Goal: Information Seeking & Learning: Learn about a topic

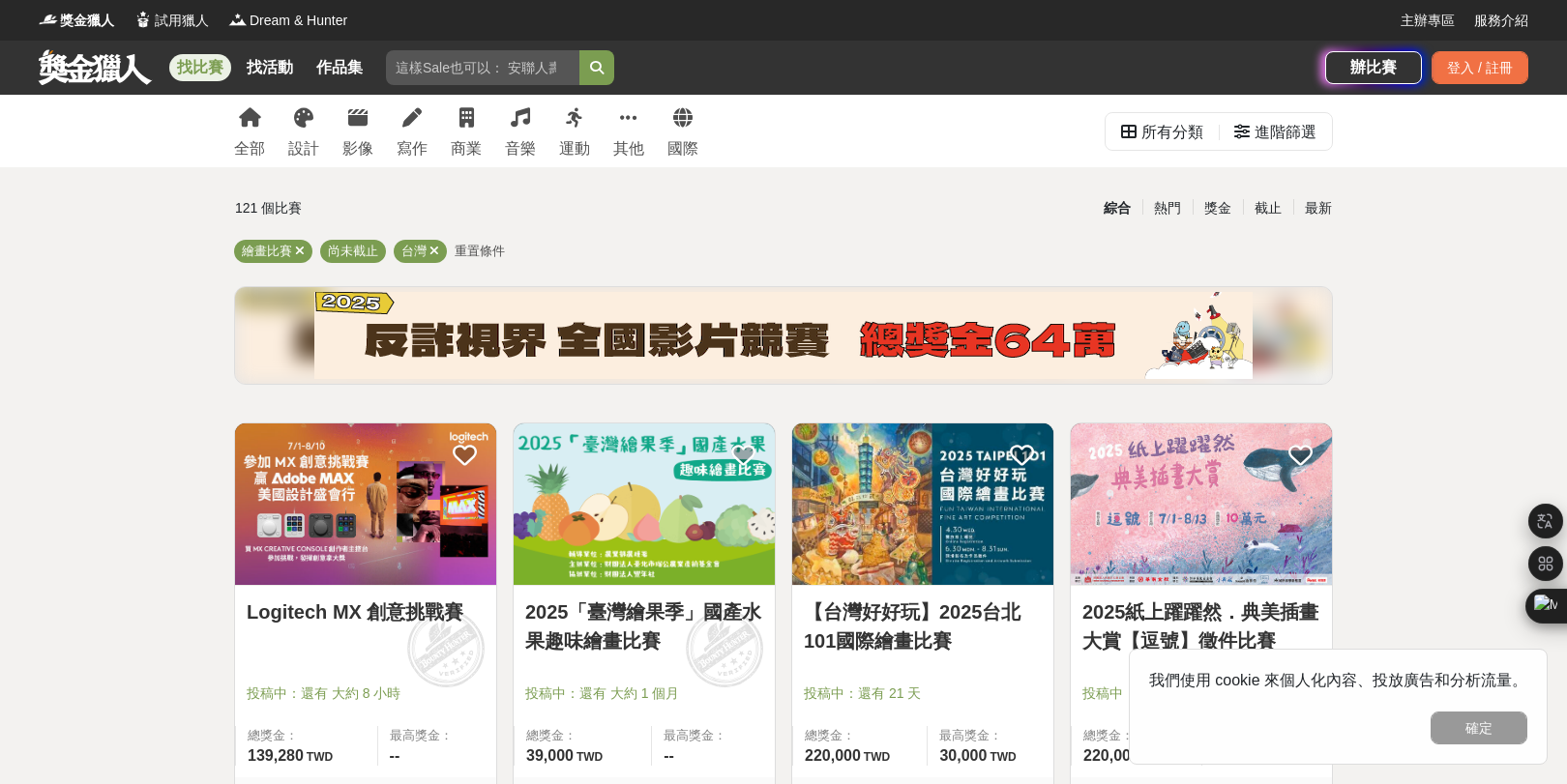
click at [507, 71] on input "search" at bounding box center [483, 67] width 194 height 34
click at [223, 71] on link "找比賽" at bounding box center [200, 68] width 62 height 28
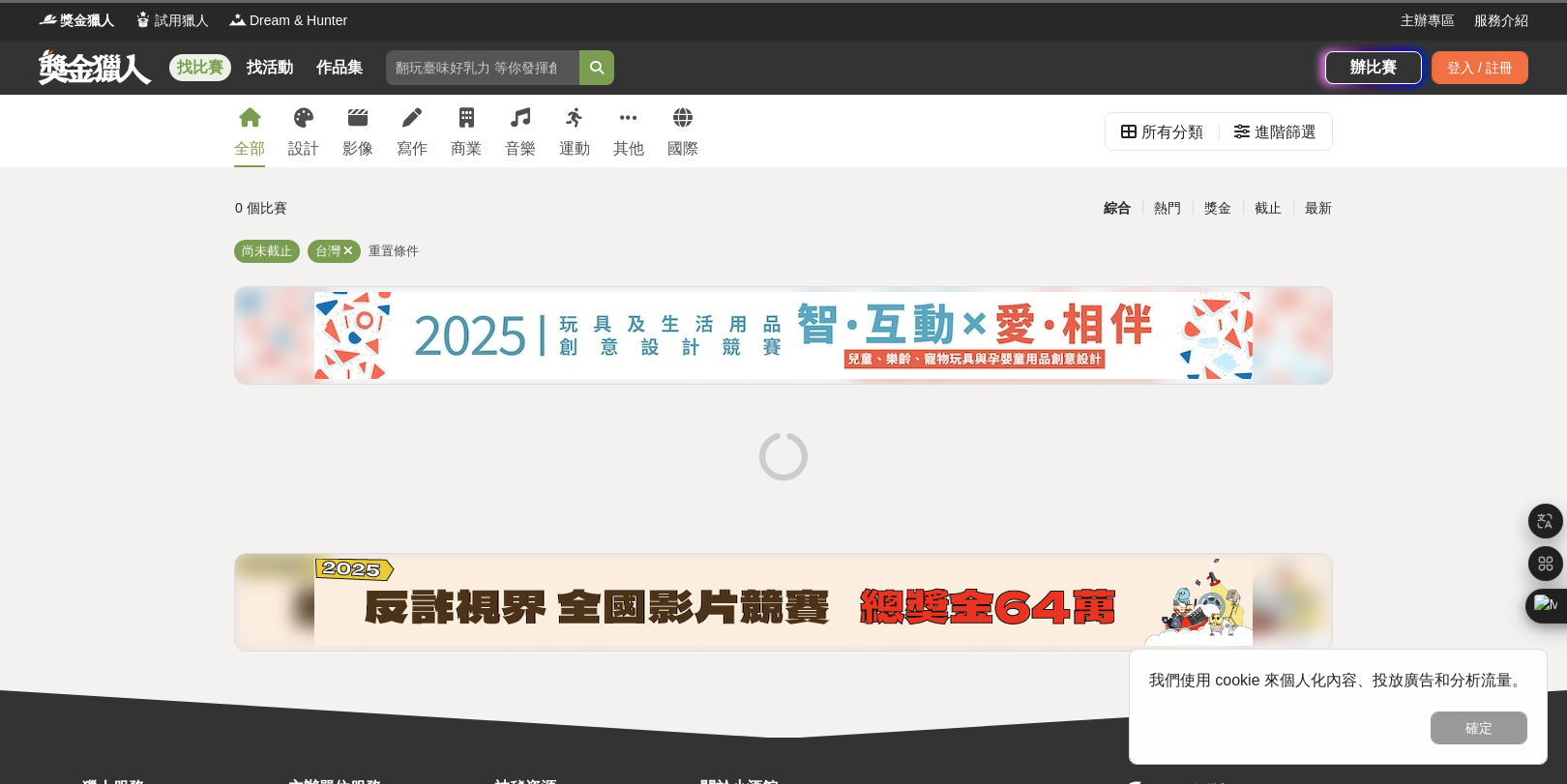
click at [223, 71] on link "找比賽" at bounding box center [200, 68] width 62 height 28
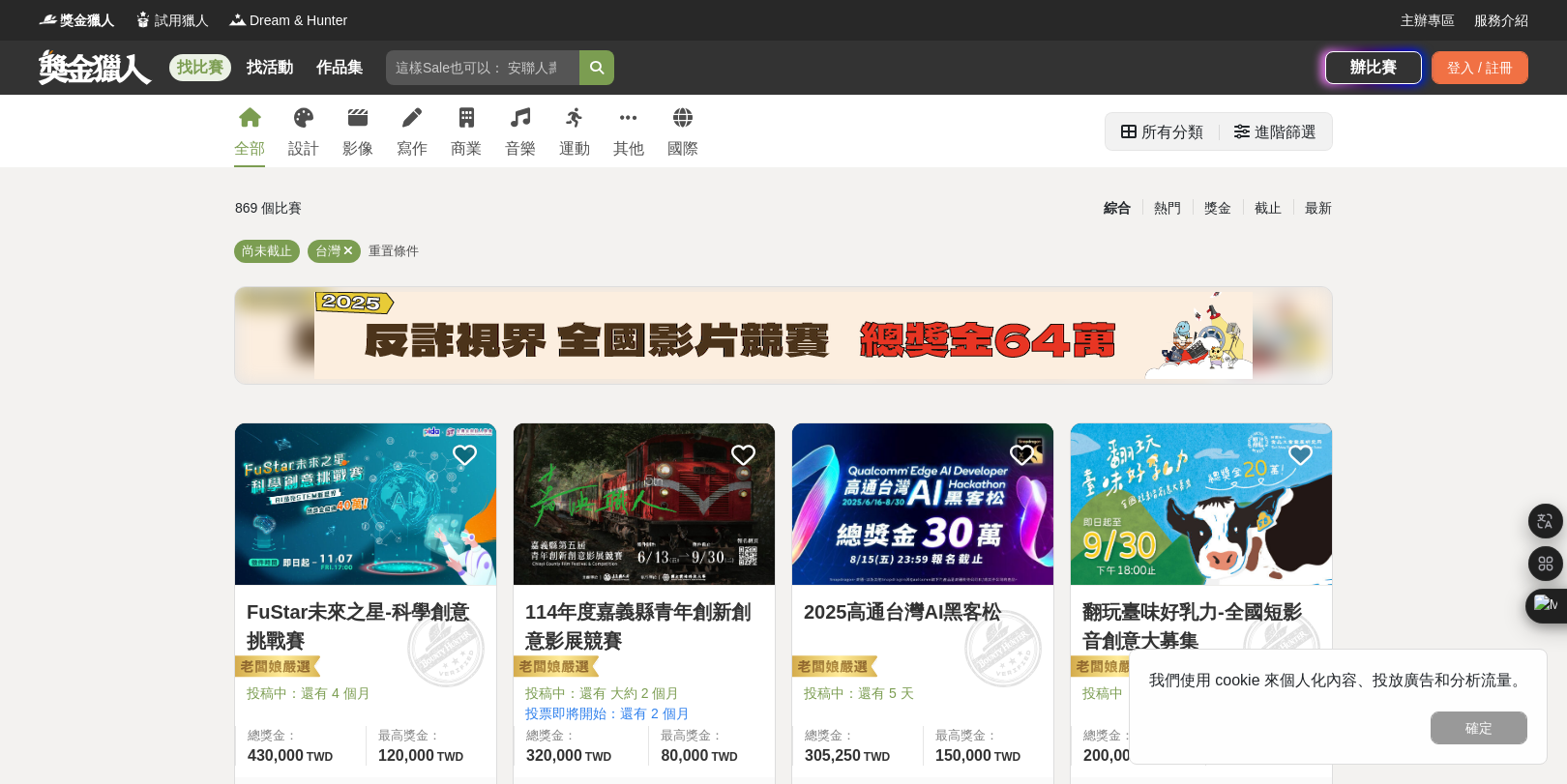
click at [1144, 133] on div "所有分類" at bounding box center [1172, 132] width 62 height 38
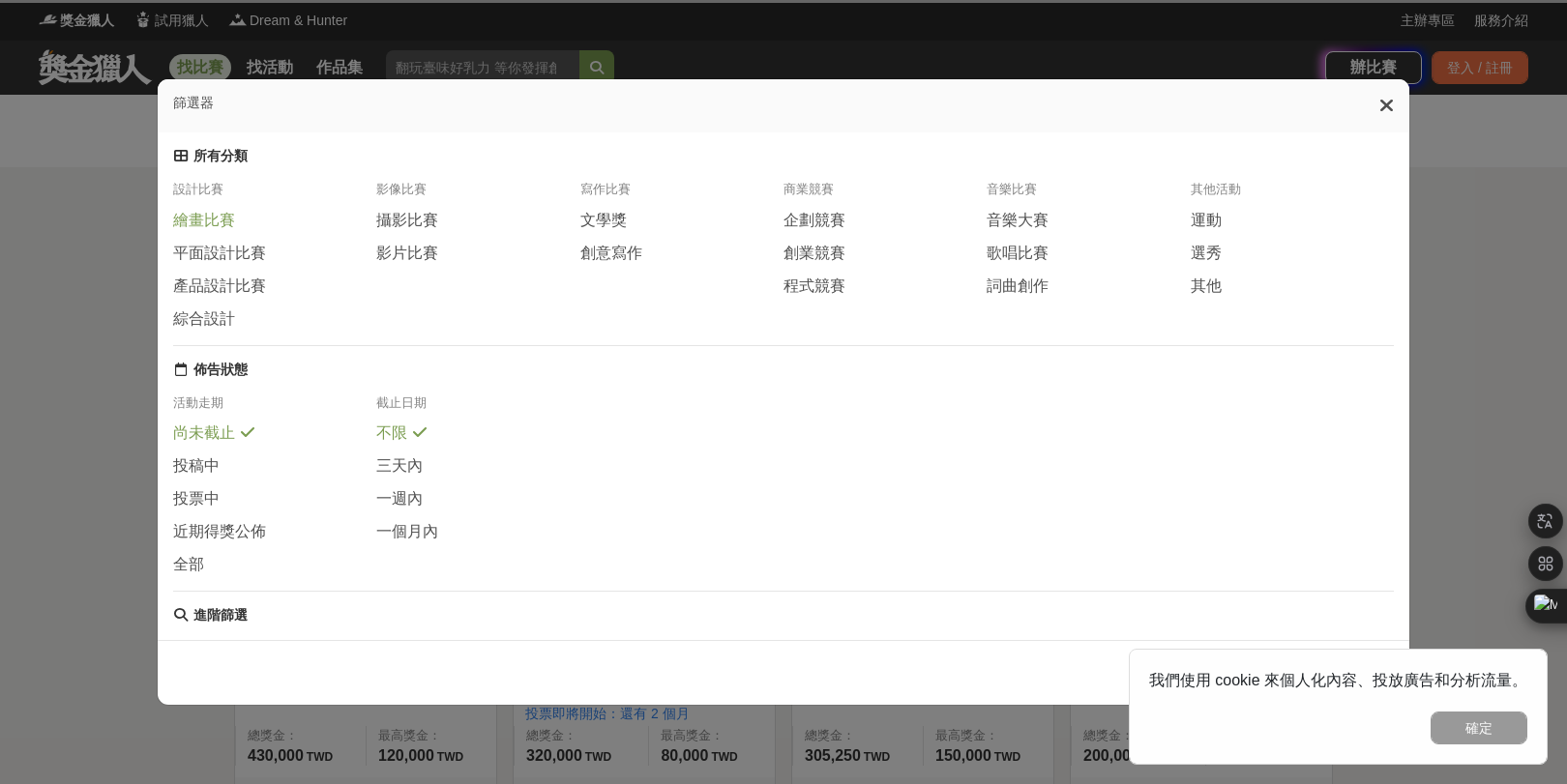
click at [256, 225] on span at bounding box center [248, 218] width 16 height 16
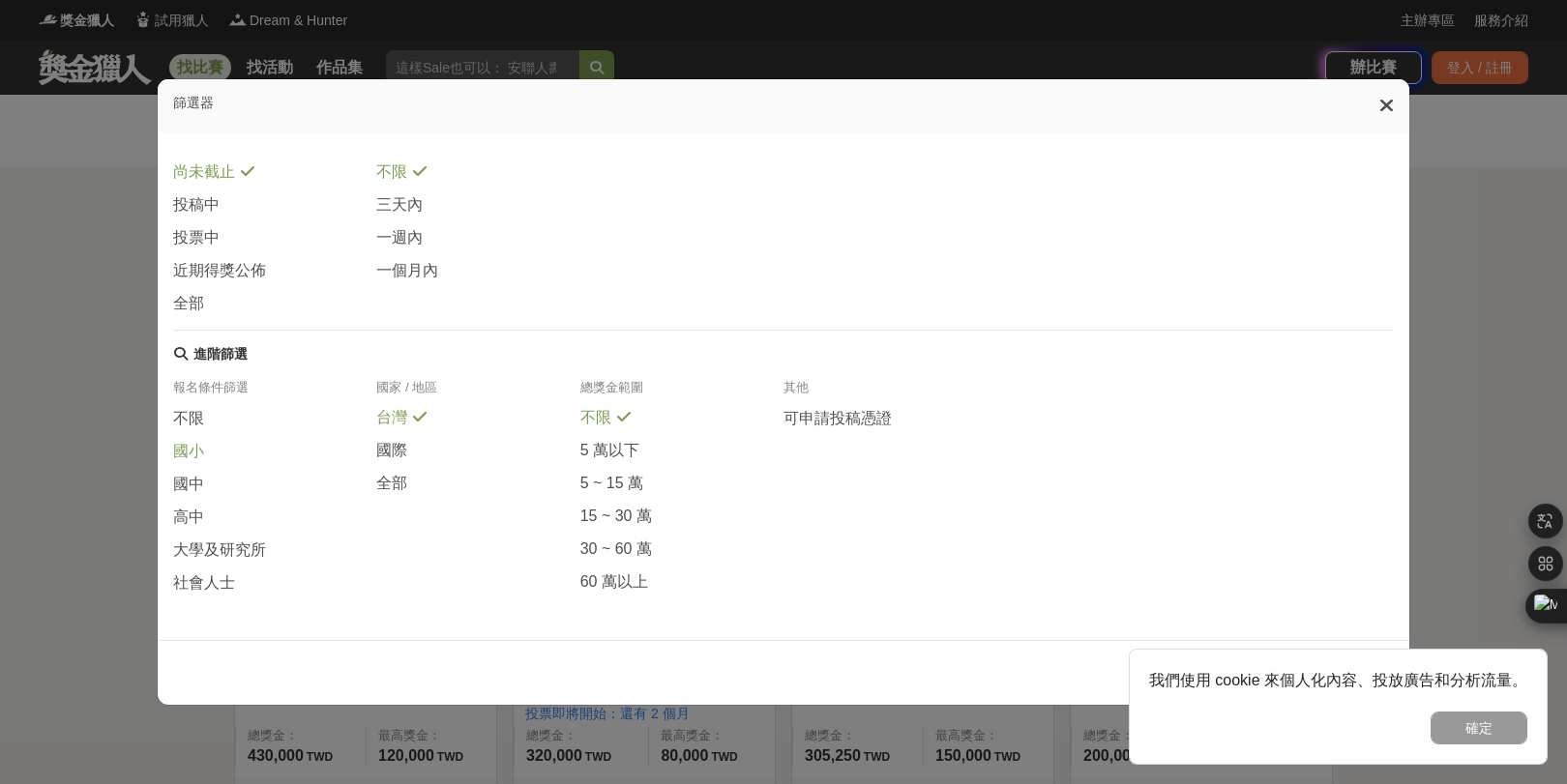
scroll to position [413, 0]
click at [204, 442] on span "國小" at bounding box center [188, 452] width 30 height 21
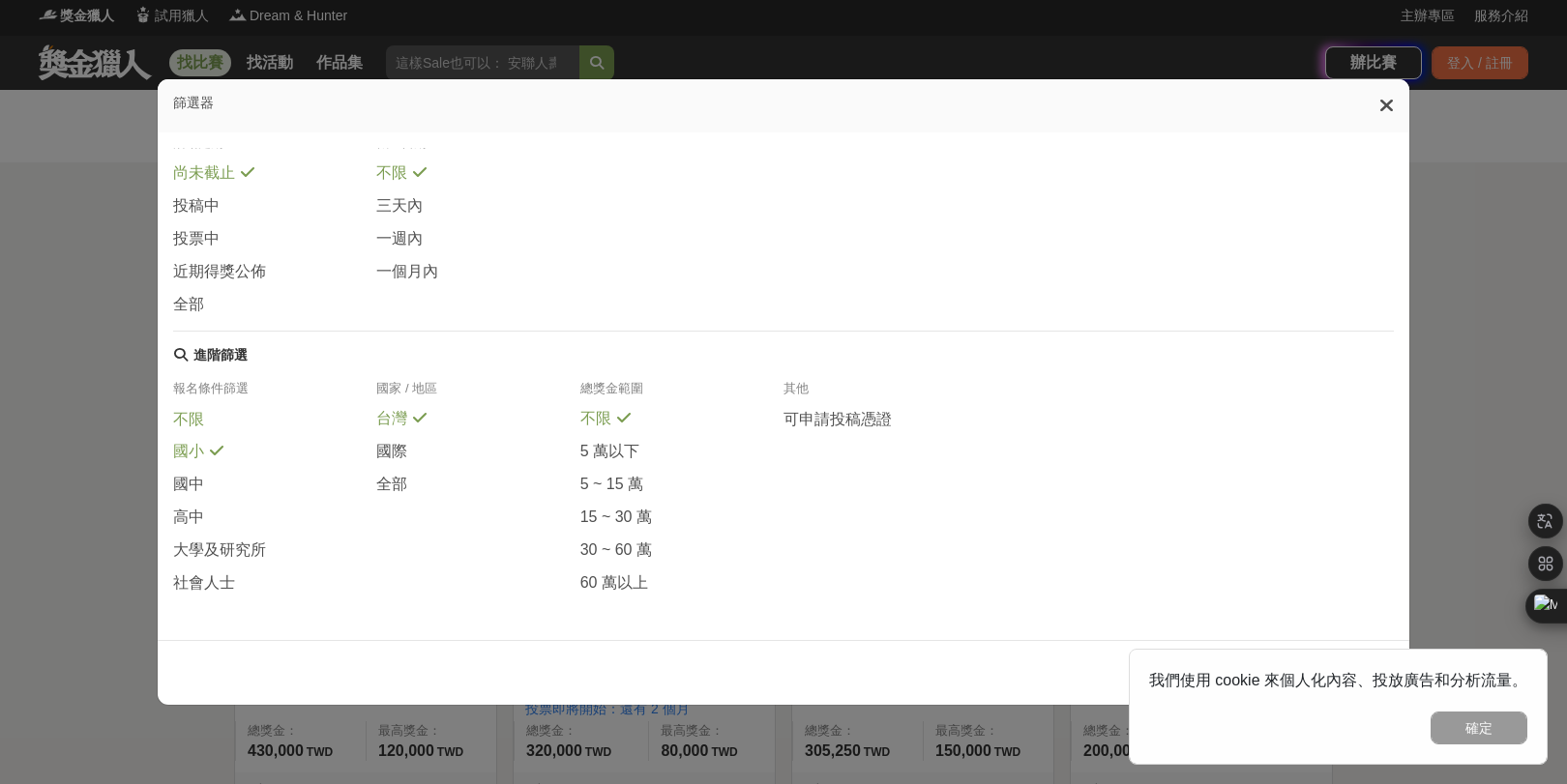
scroll to position [414, 0]
click at [273, 588] on div "社會人士" at bounding box center [274, 584] width 203 height 22
click at [407, 475] on span "全部" at bounding box center [391, 484] width 30 height 21
click at [1472, 725] on button "確定" at bounding box center [1480, 727] width 96 height 32
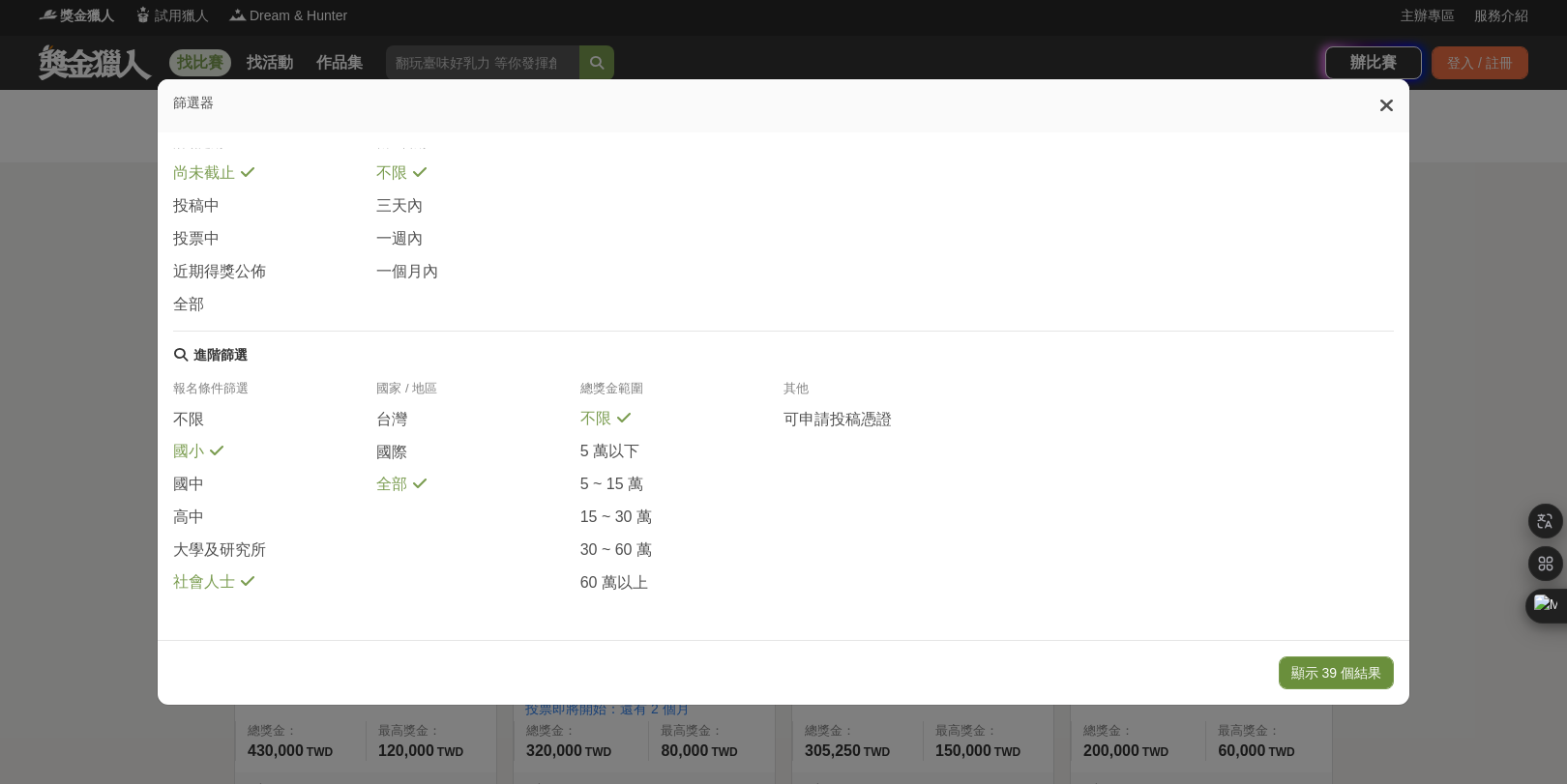
click at [1288, 671] on button "顯示 39 個結果" at bounding box center [1336, 672] width 115 height 32
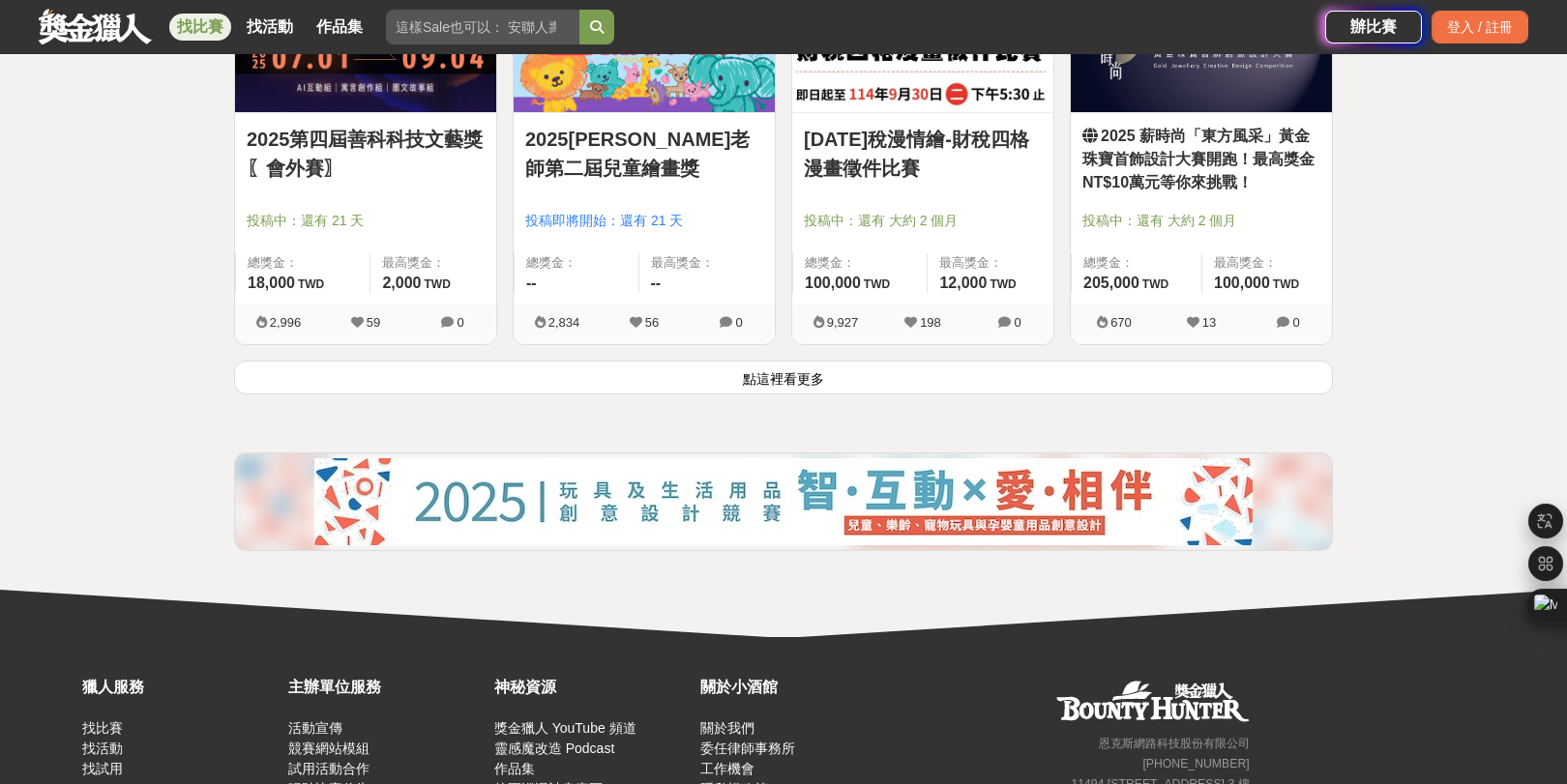
scroll to position [2527, 0]
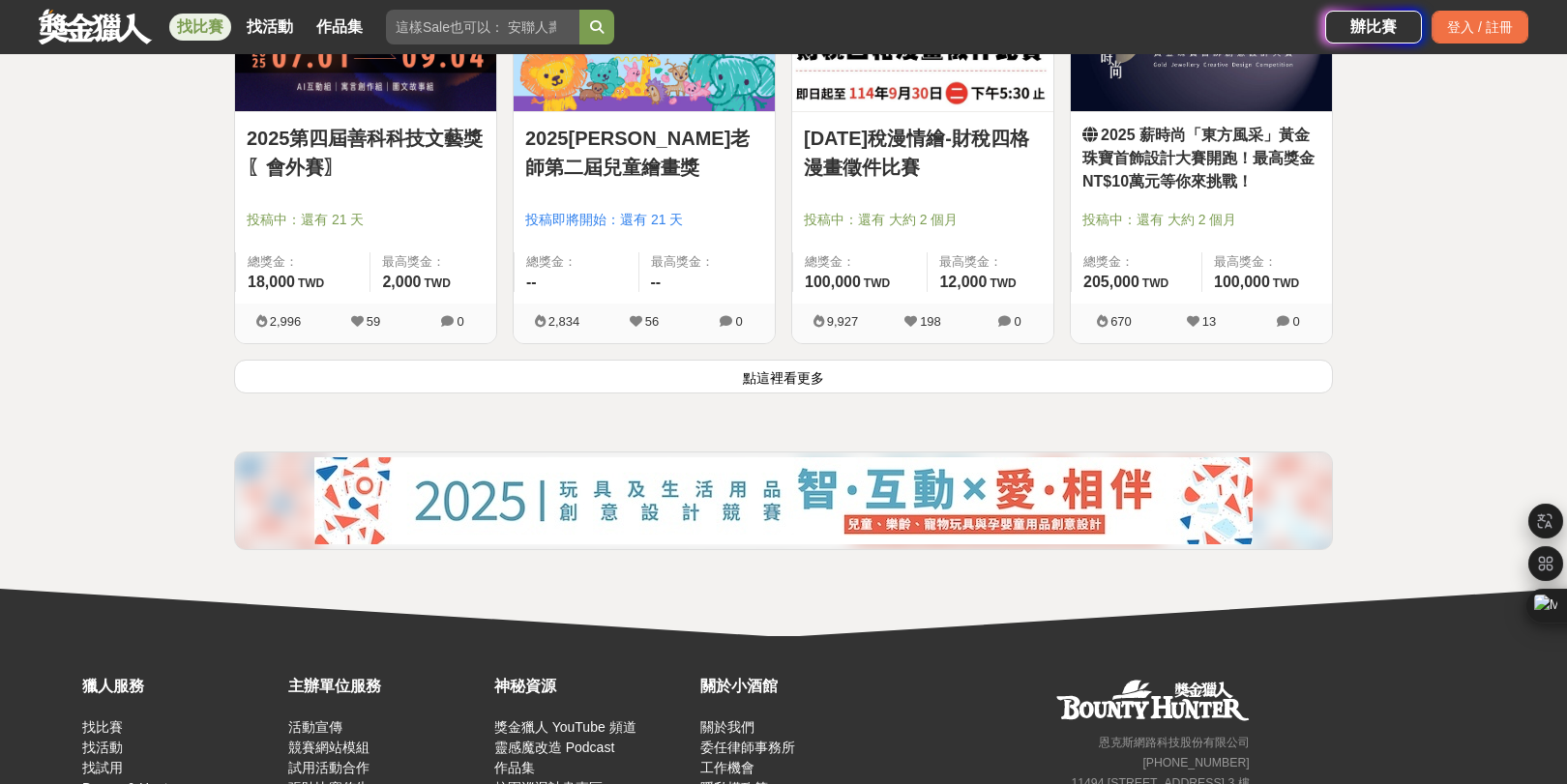
click at [772, 394] on button "點這裡看更多" at bounding box center [784, 376] width 1099 height 33
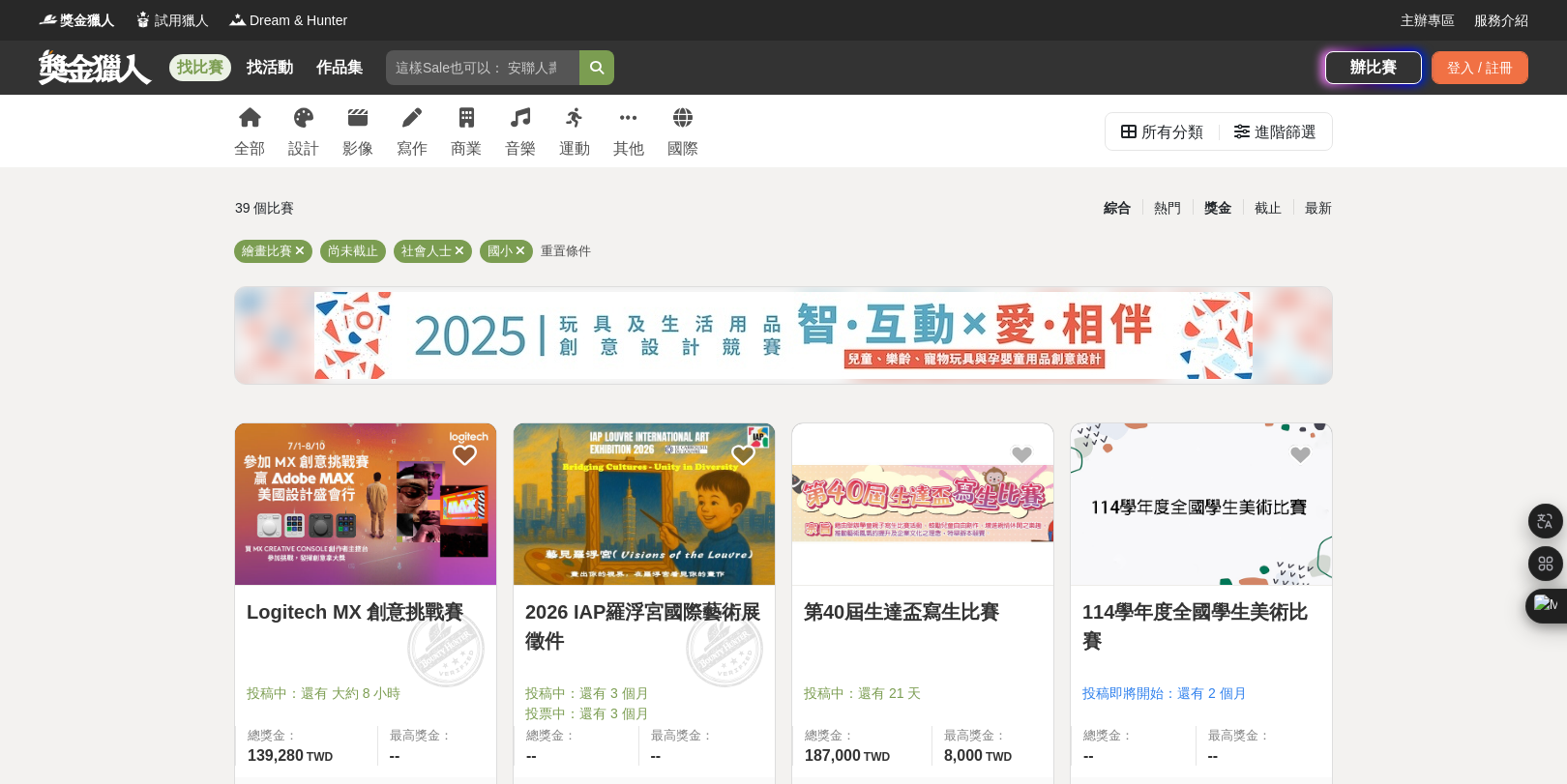
click at [1220, 214] on div "獎金" at bounding box center [1217, 208] width 50 height 33
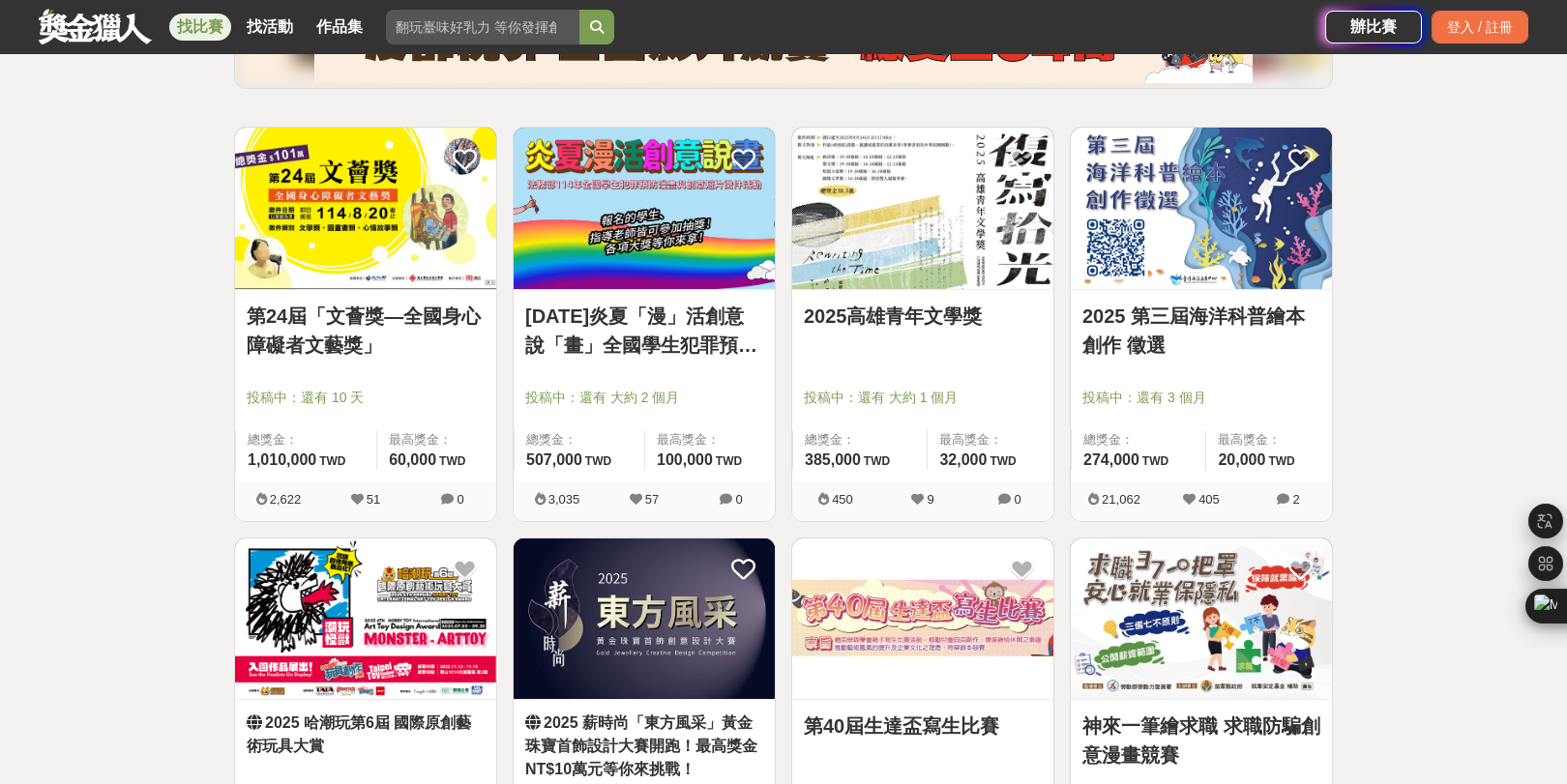
scroll to position [293, 0]
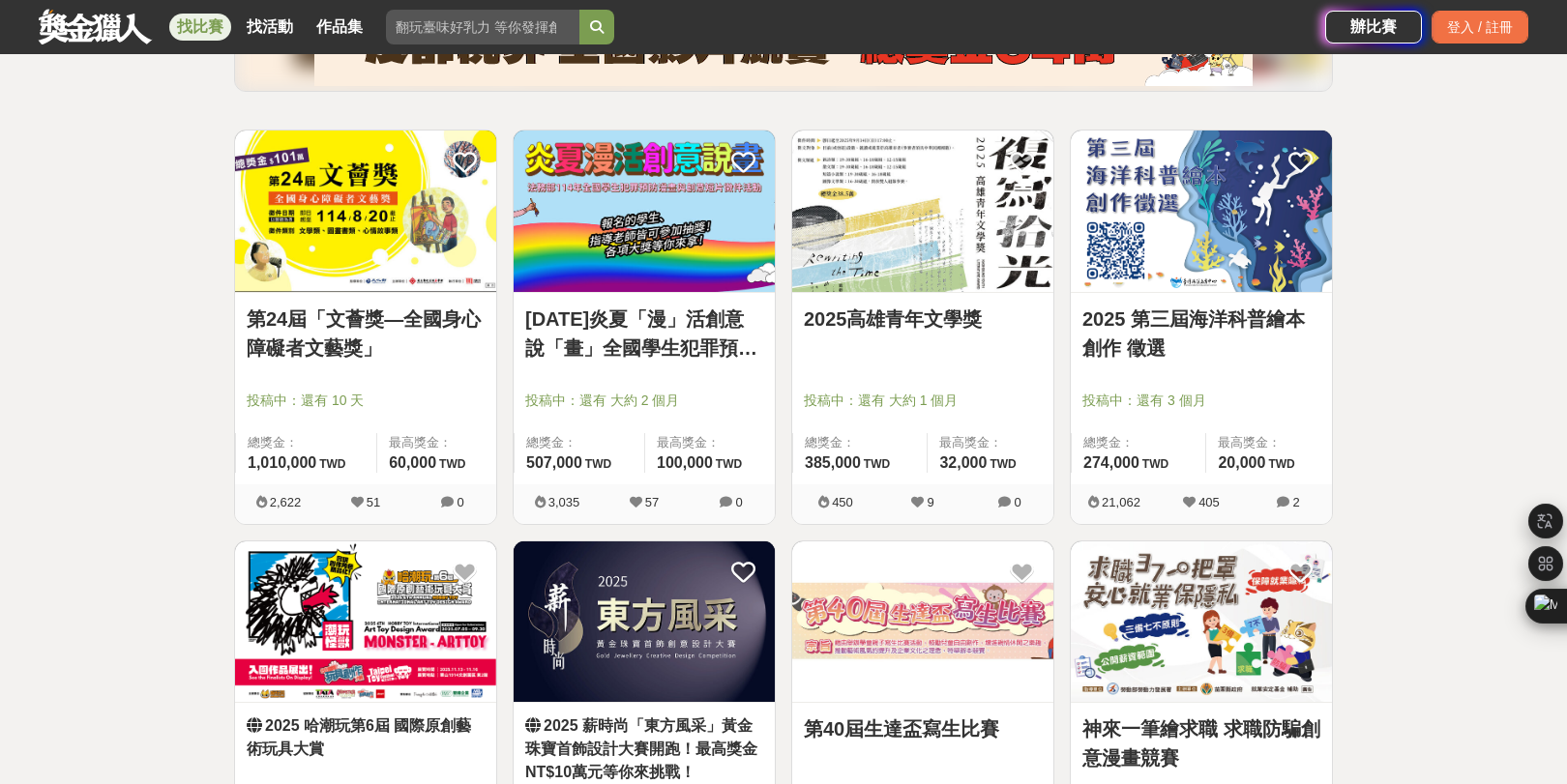
click at [672, 323] on link "[DATE]炎夏「漫」活創意說「畫」全國學生犯罪預防漫畫與創意短片徵件" at bounding box center [644, 333] width 238 height 58
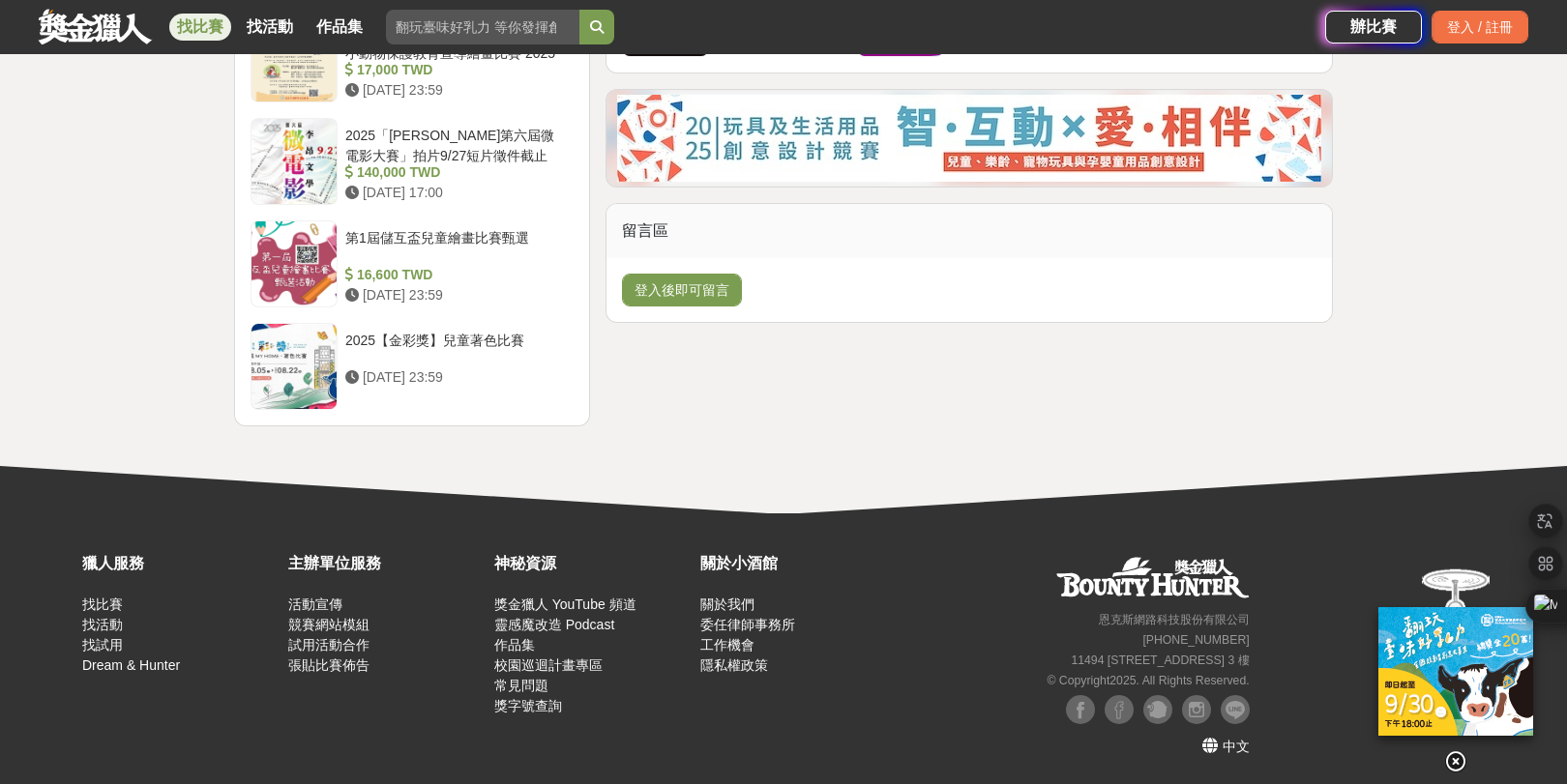
scroll to position [2638, 0]
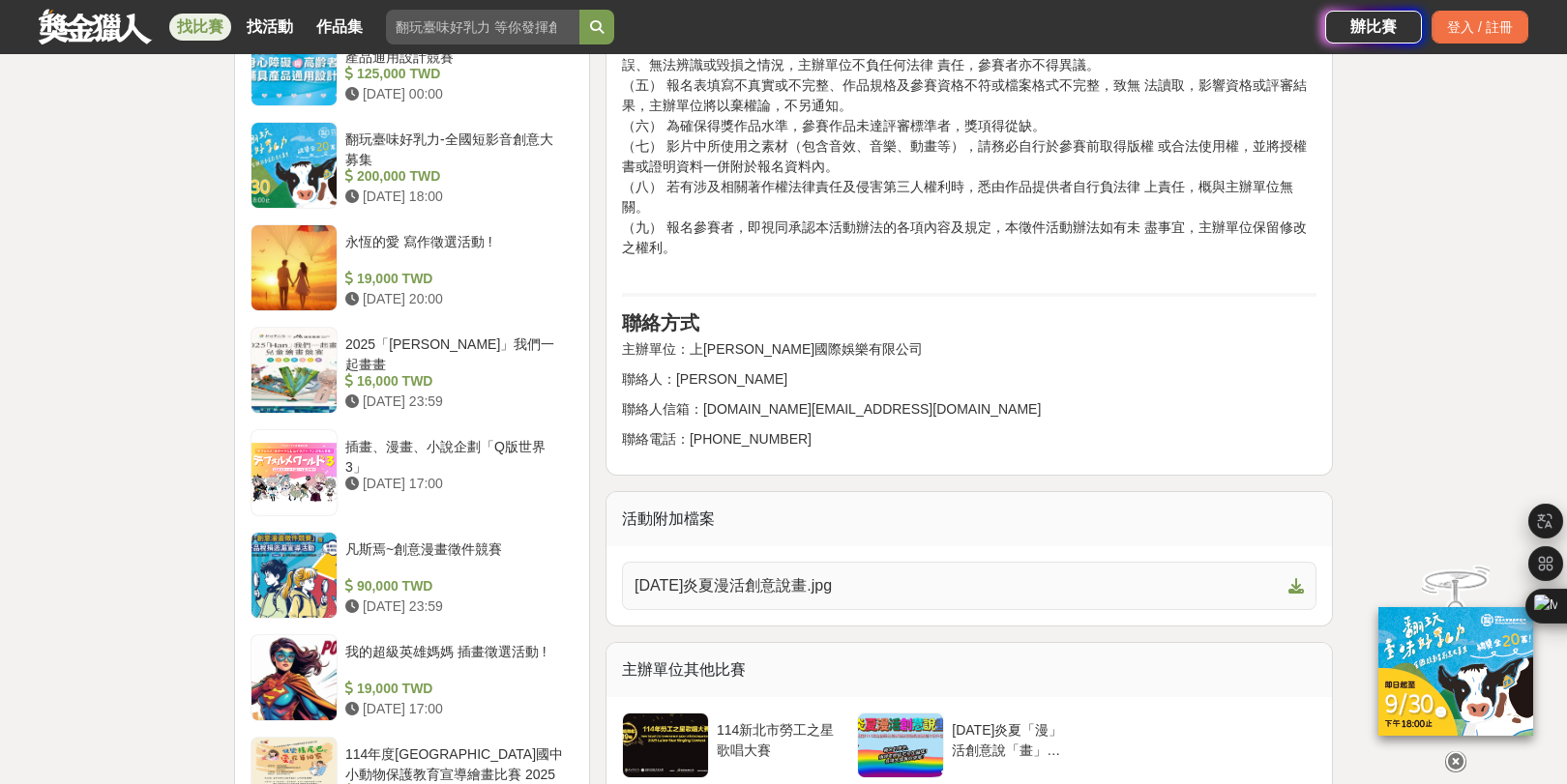
scroll to position [1775, 0]
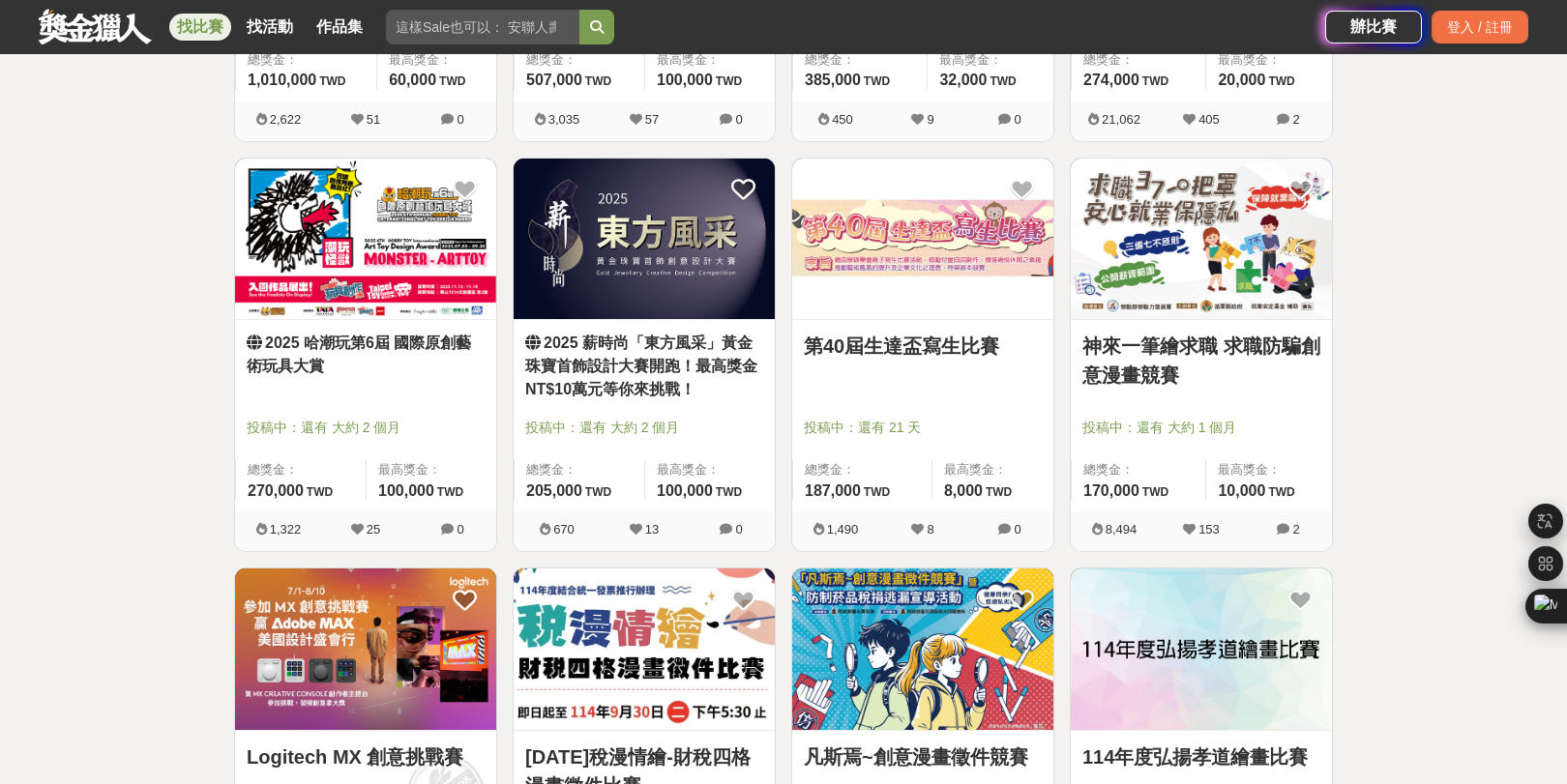
scroll to position [679, 0]
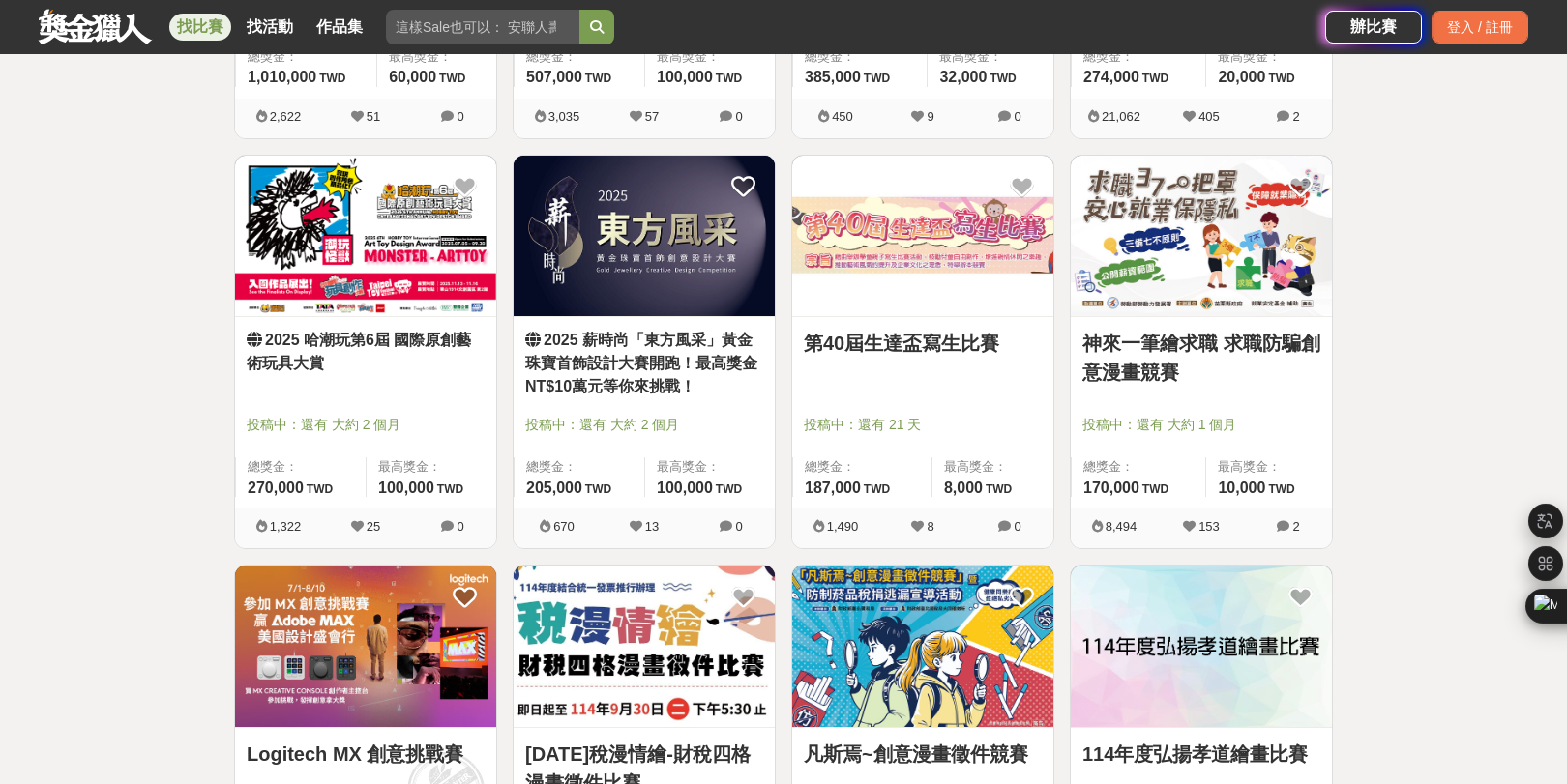
click at [366, 311] on img at bounding box center [366, 236] width 261 height 161
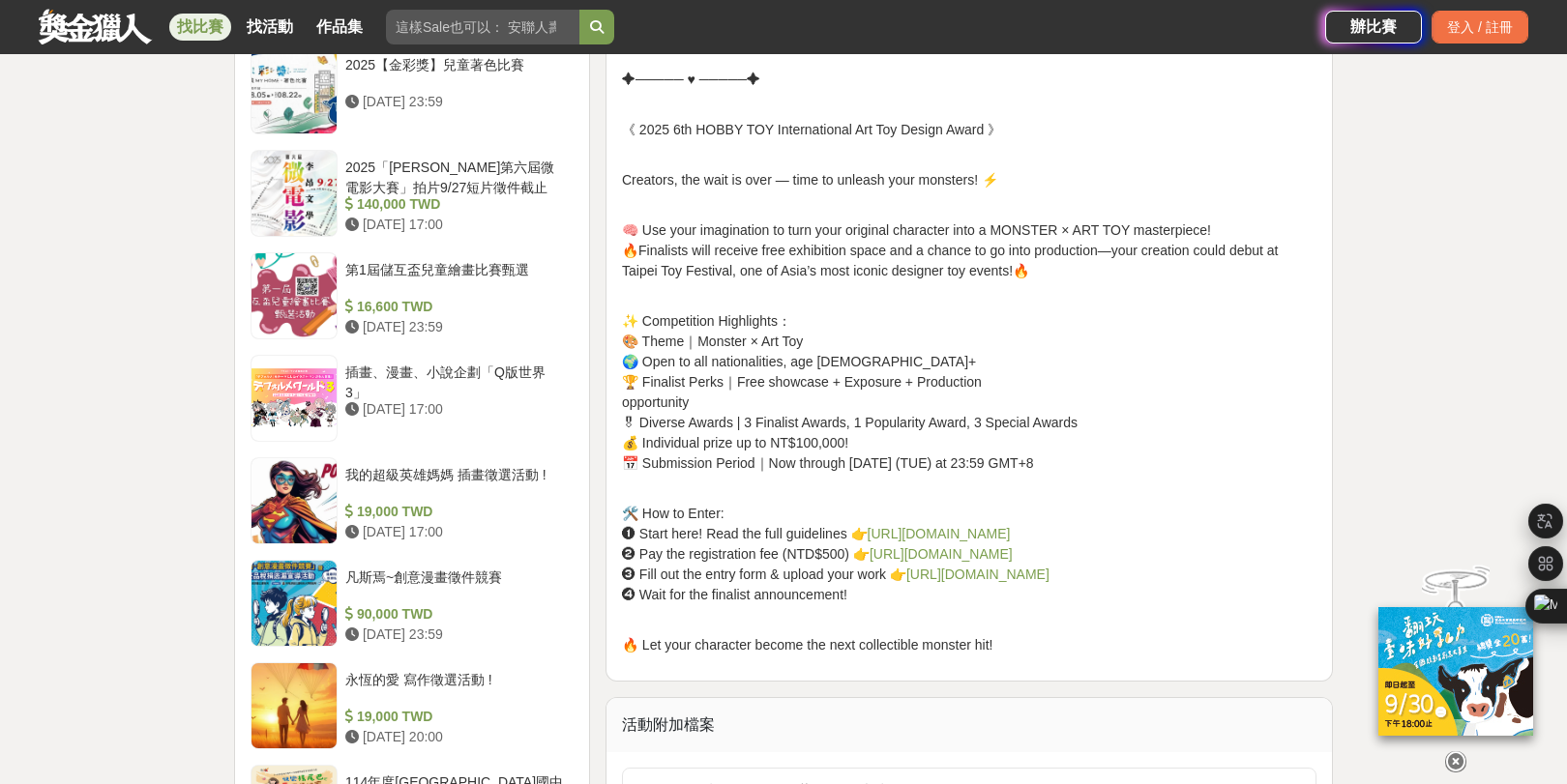
scroll to position [2061, 0]
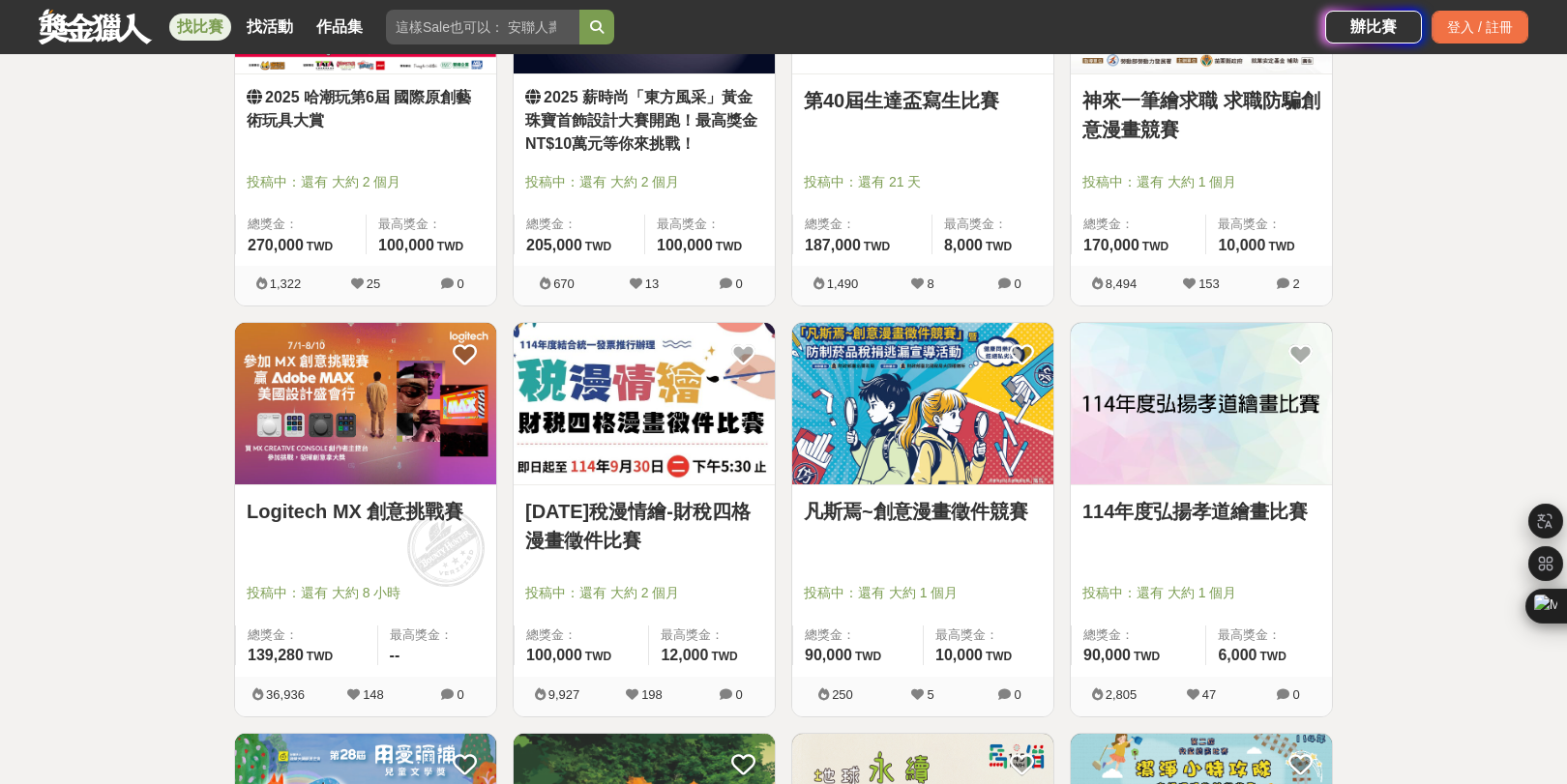
scroll to position [924, 0]
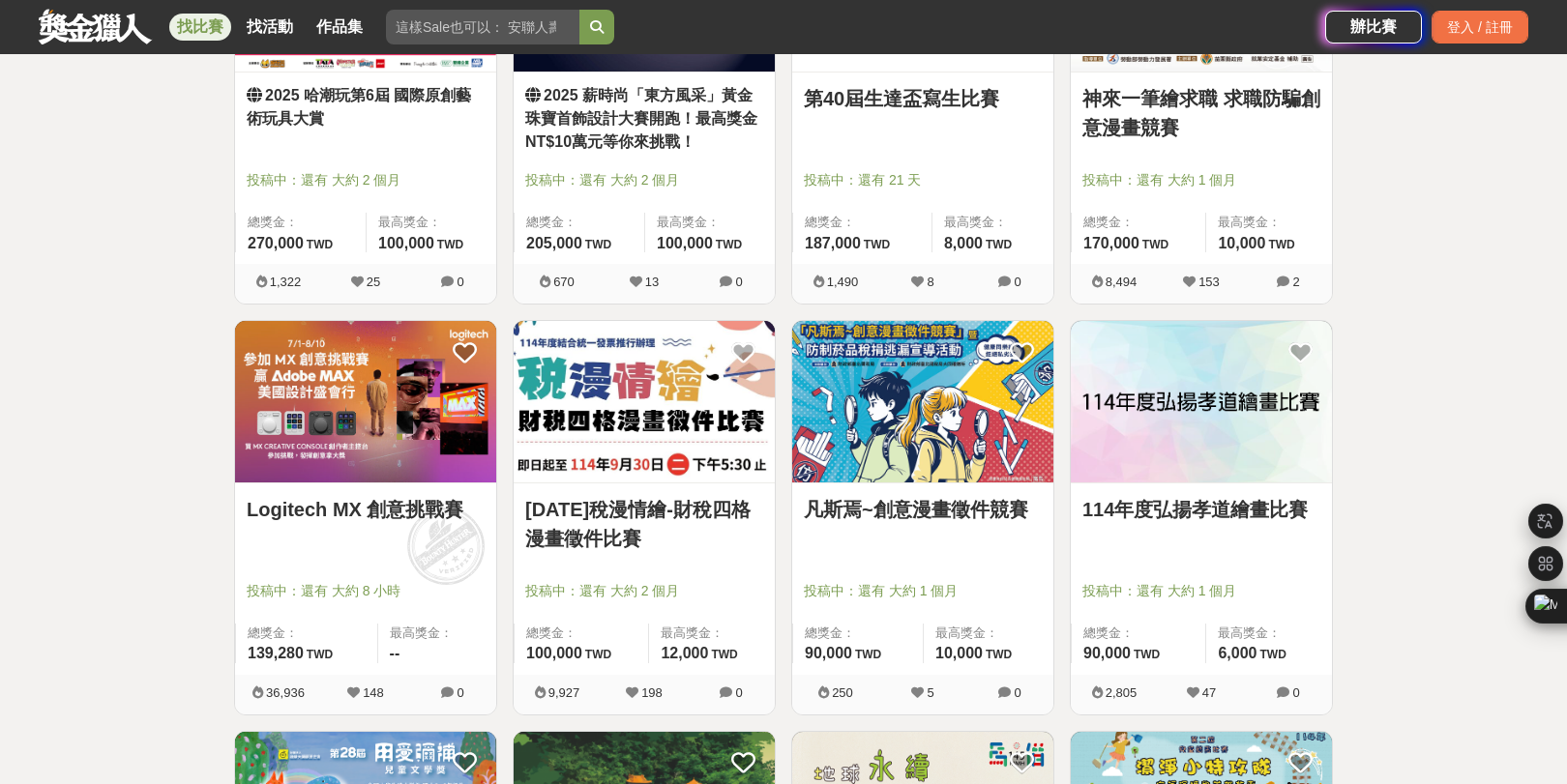
click at [654, 447] on img at bounding box center [645, 402] width 261 height 161
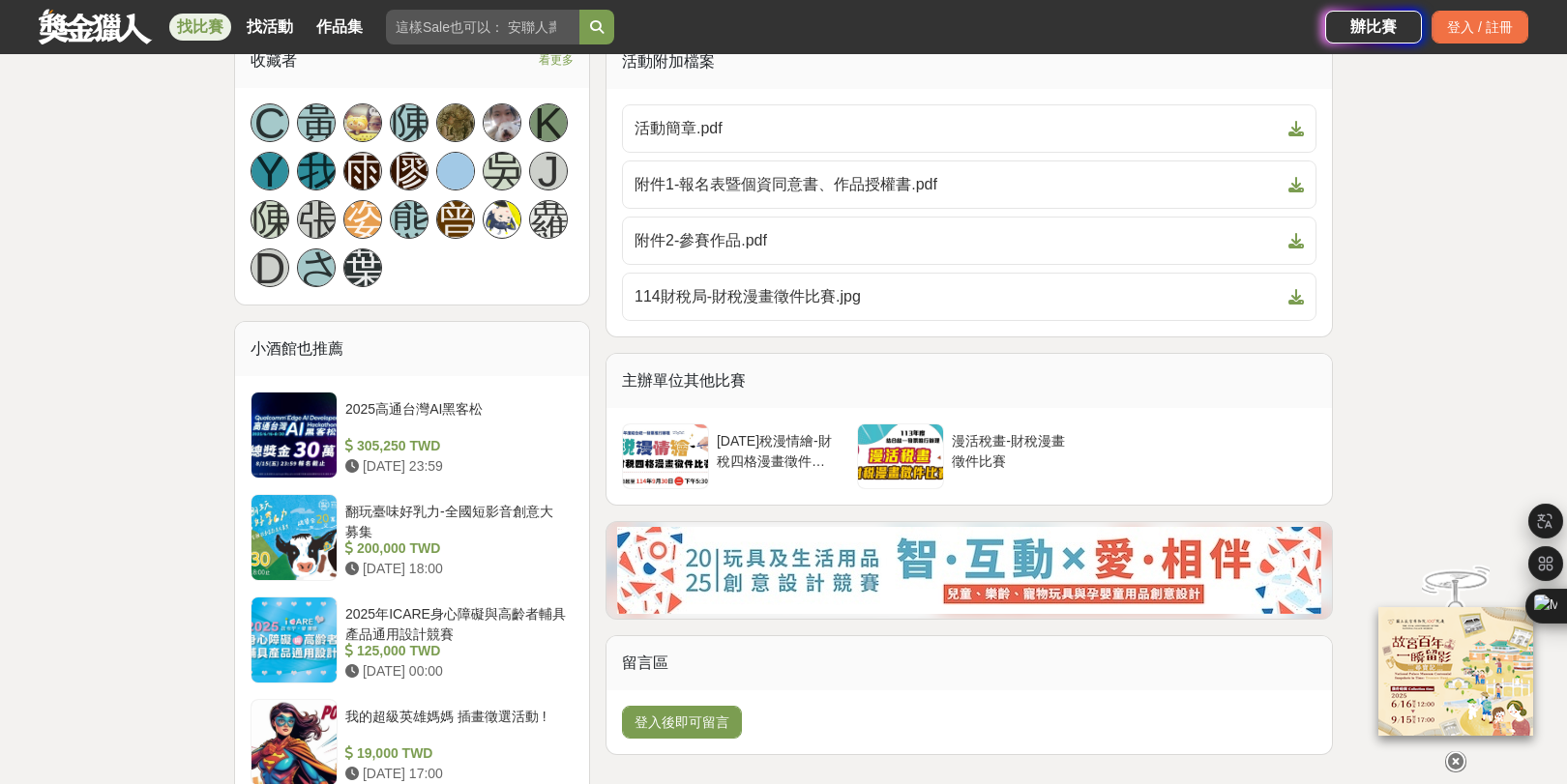
scroll to position [1191, 0]
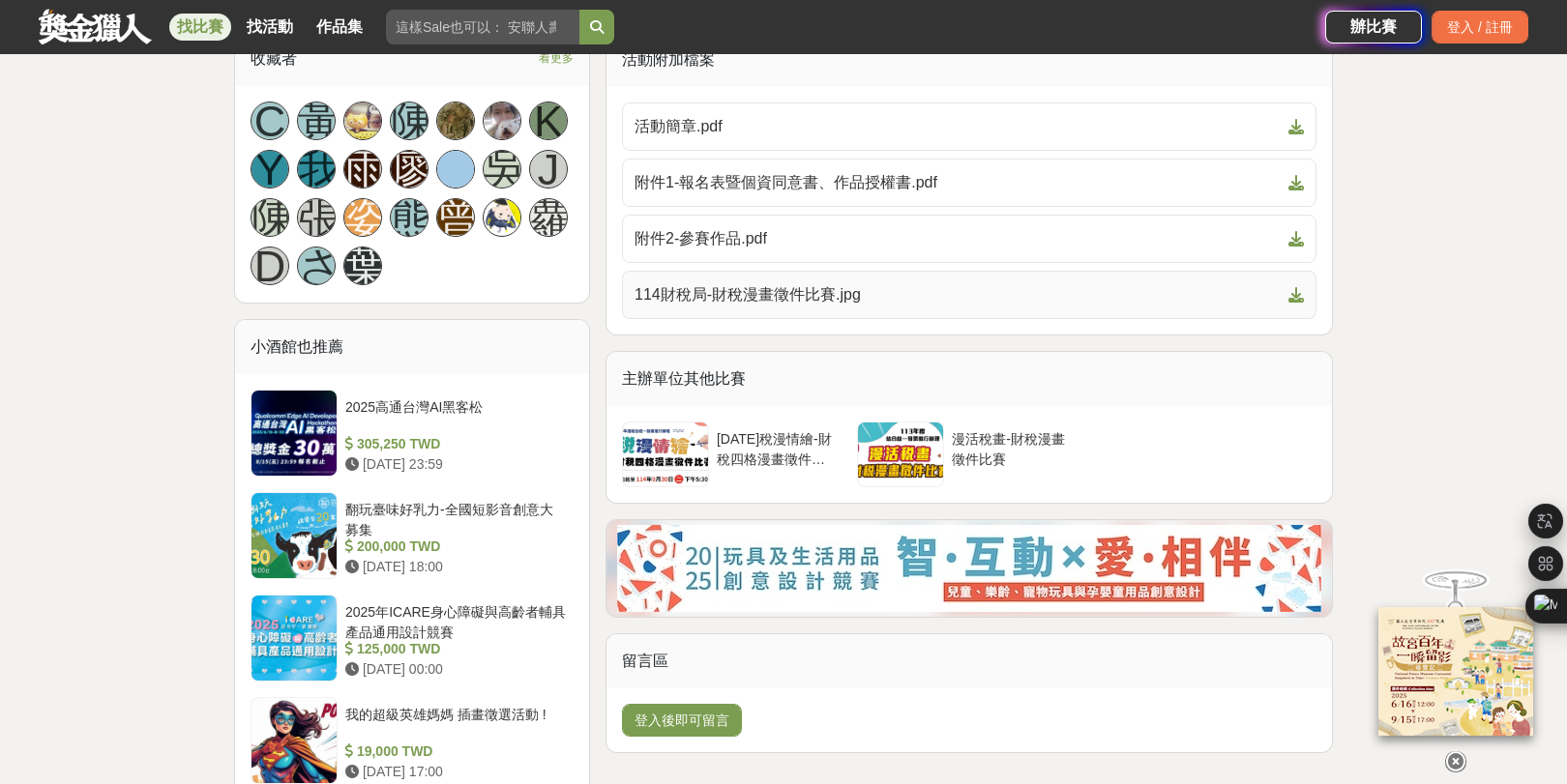
click at [924, 307] on span "114財稅局-財稅漫畫徵件比賽.jpg" at bounding box center [958, 295] width 646 height 24
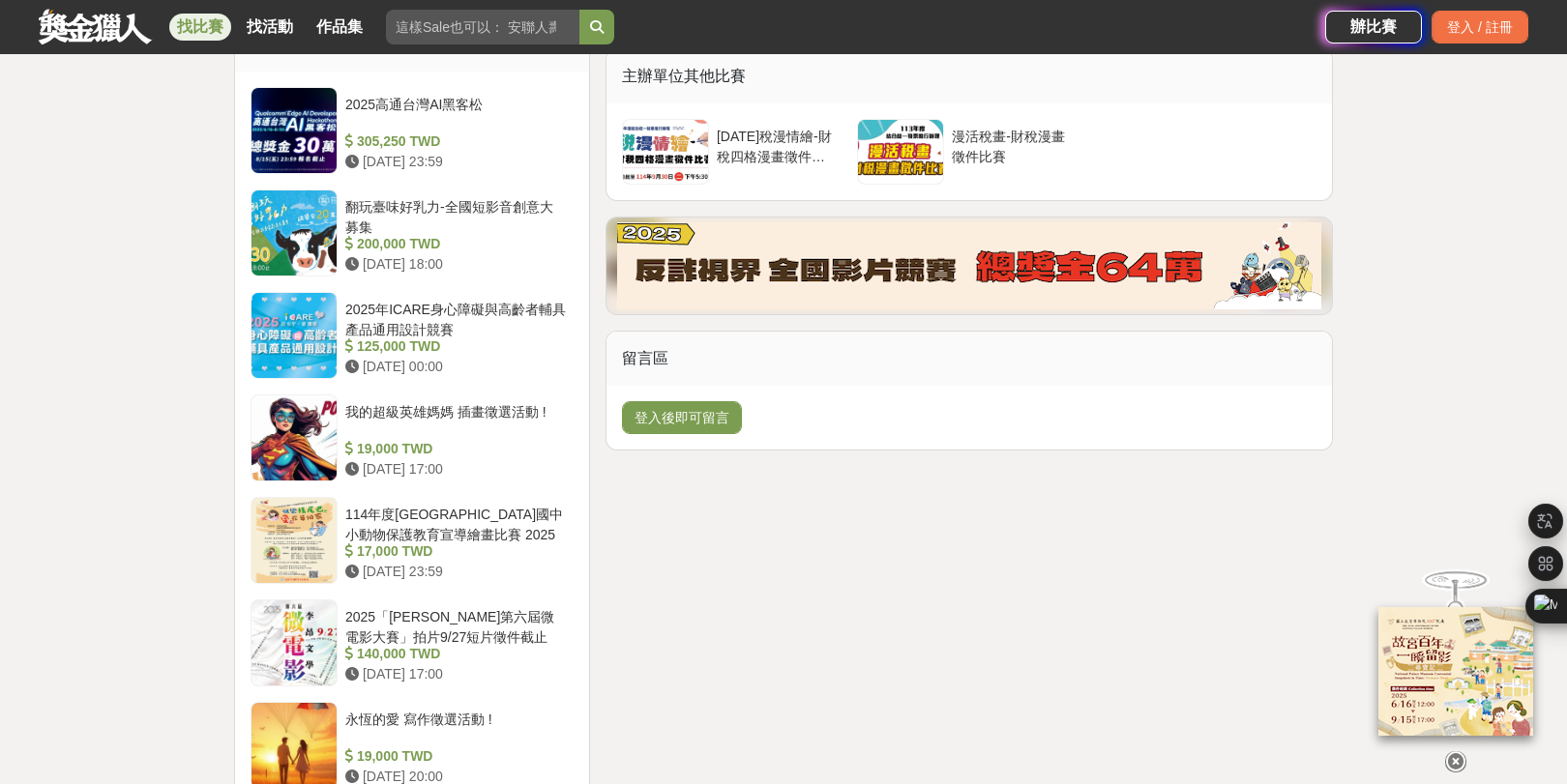
scroll to position [1495, 0]
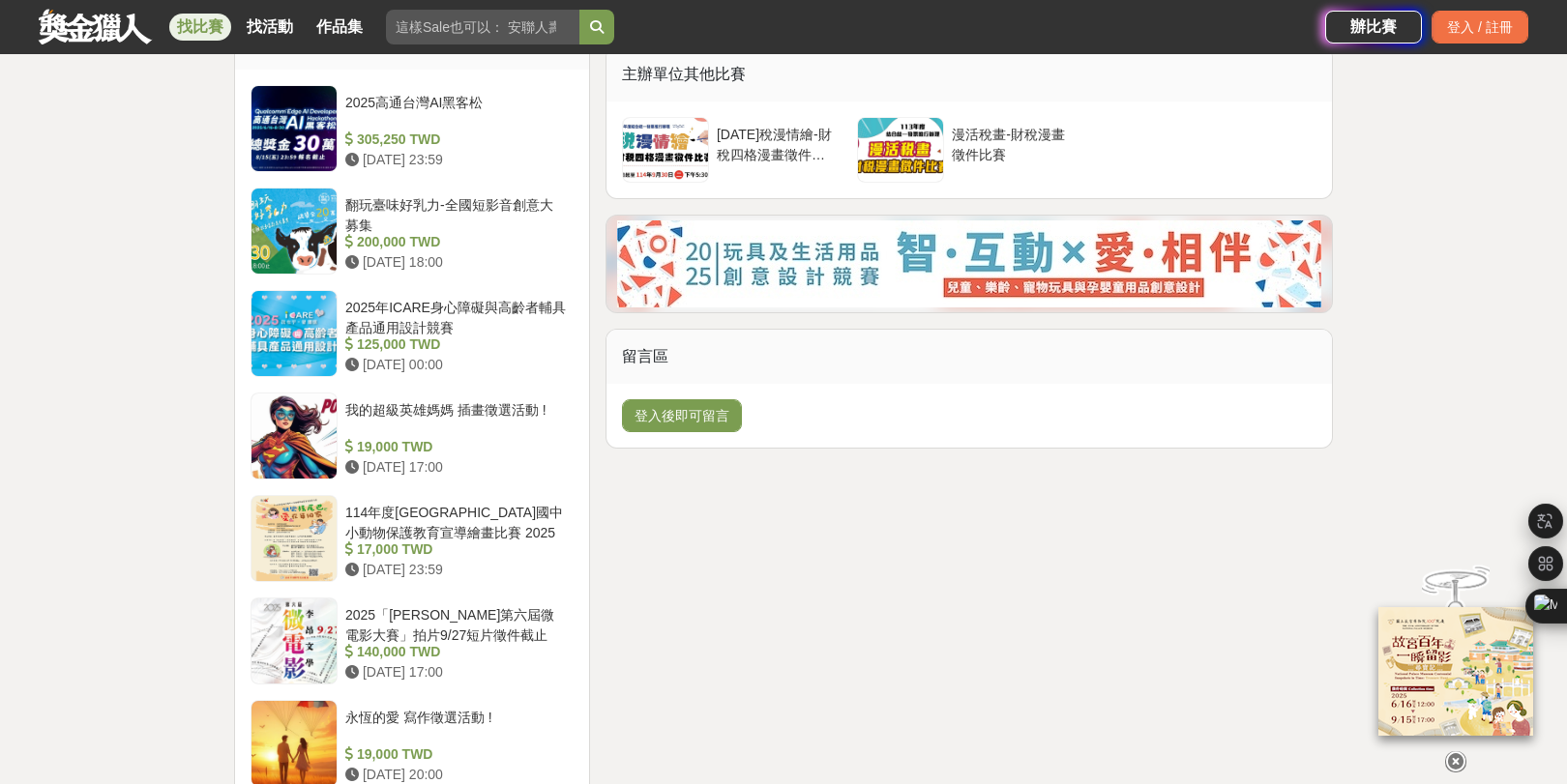
click at [1153, 198] on div "[DATE]稅漫情繪-財稅四格漫畫徵件比賽 漫活稅畫-財稅漫畫徵件比賽" at bounding box center [969, 149] width 737 height 96
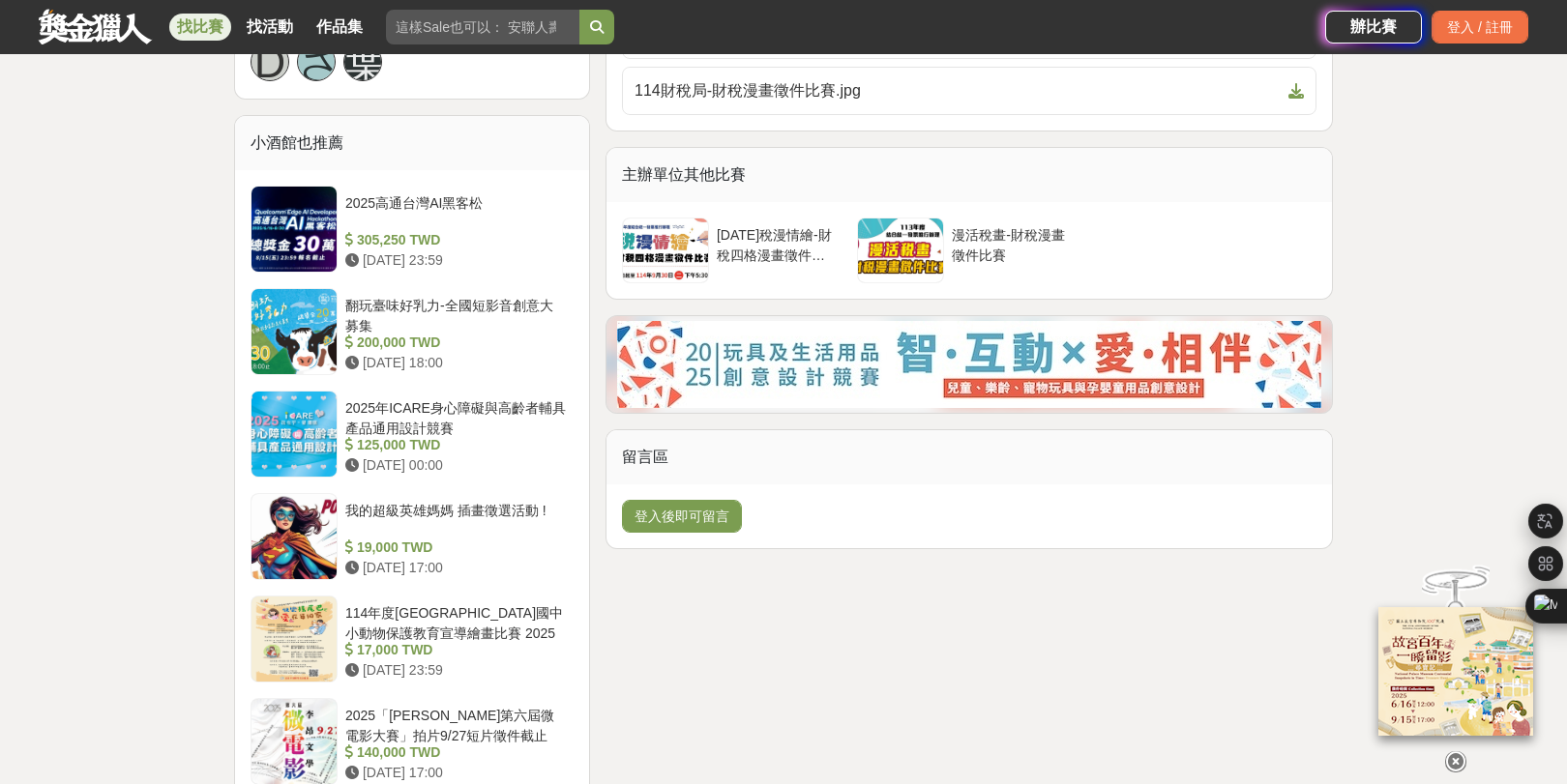
scroll to position [1391, 0]
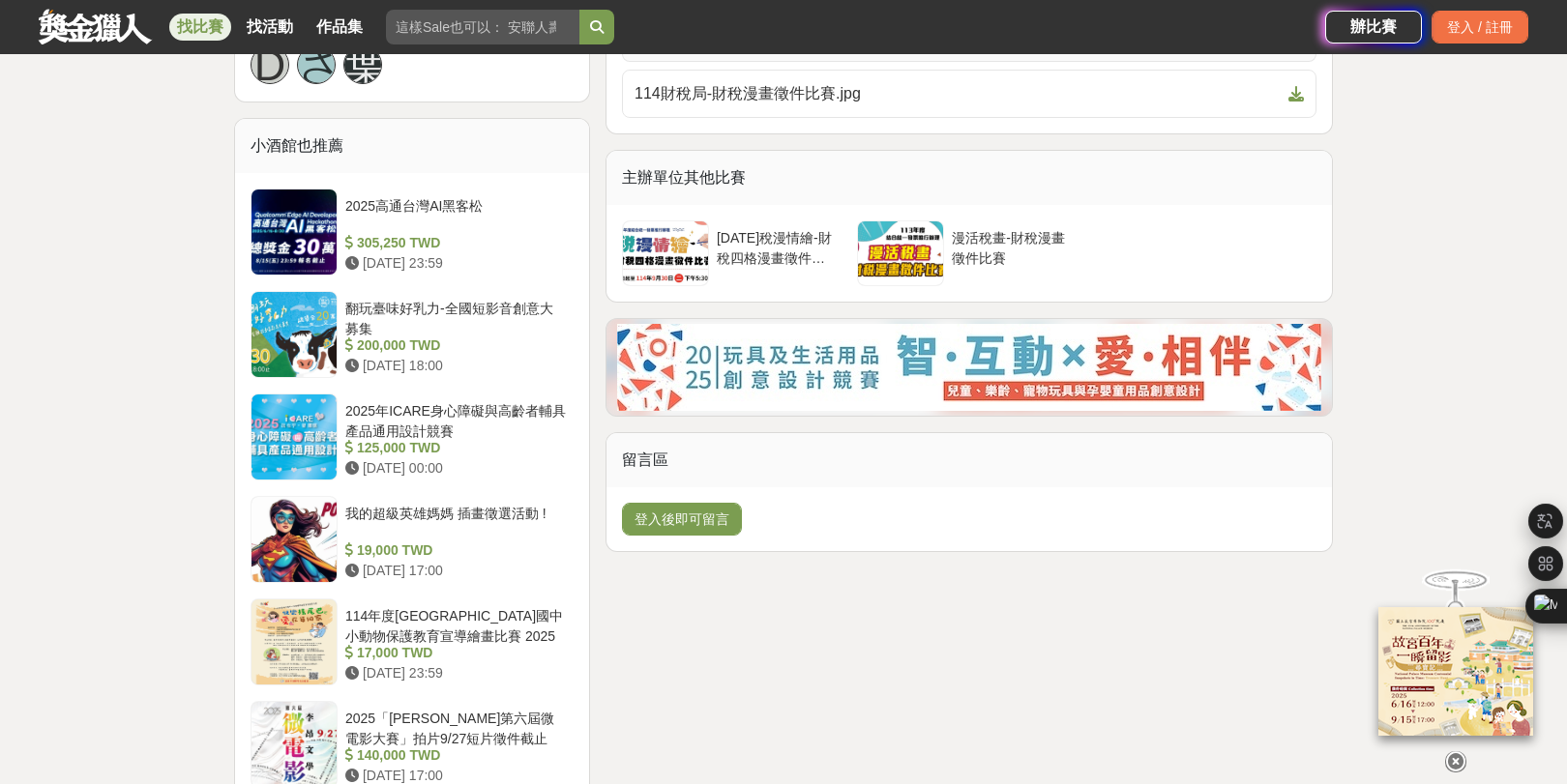
click at [725, 49] on span "附件2-參賽作品.pdf" at bounding box center [958, 38] width 646 height 24
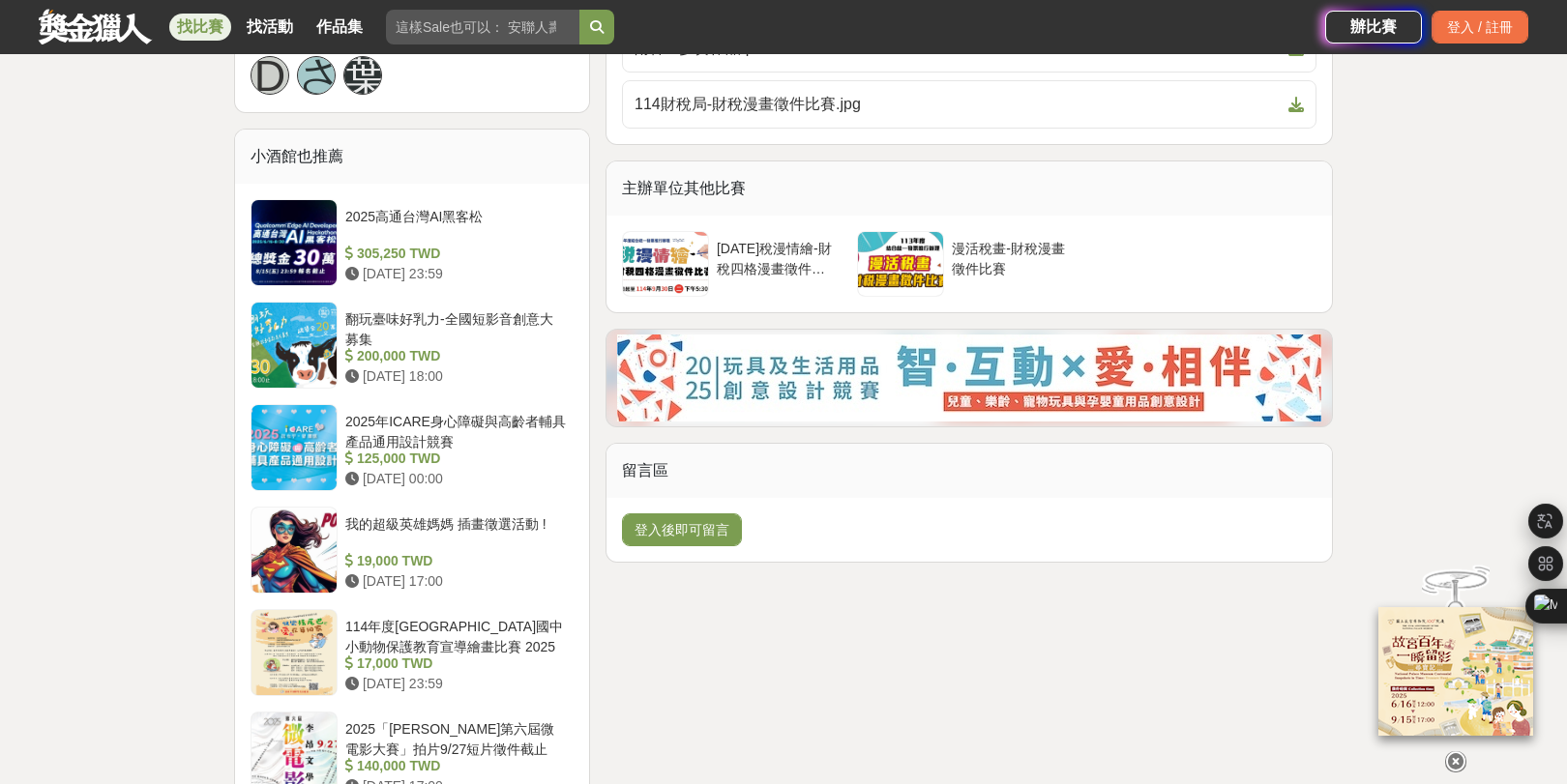
scroll to position [1386, 0]
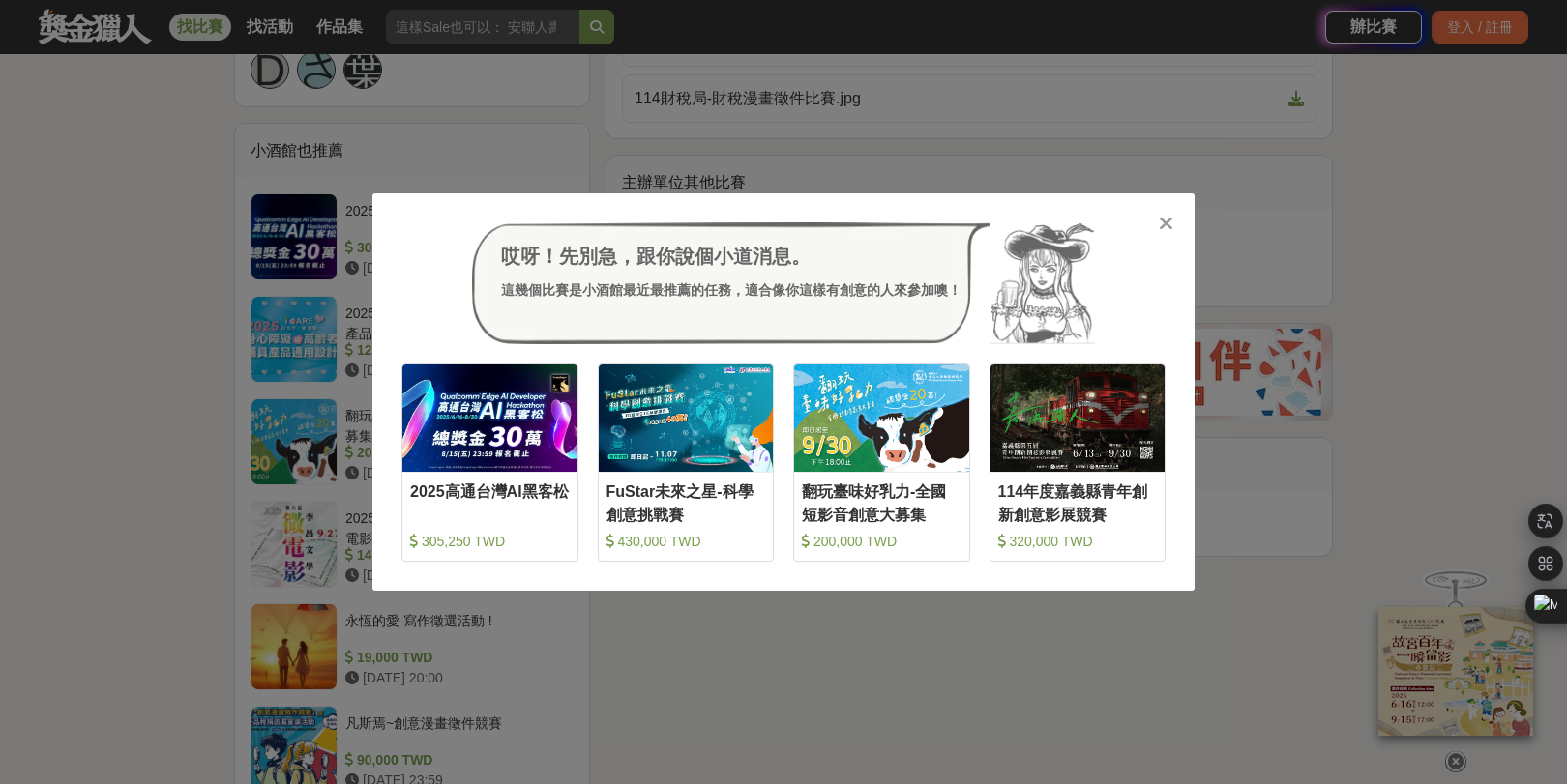
click at [1169, 226] on icon at bounding box center [1166, 224] width 15 height 20
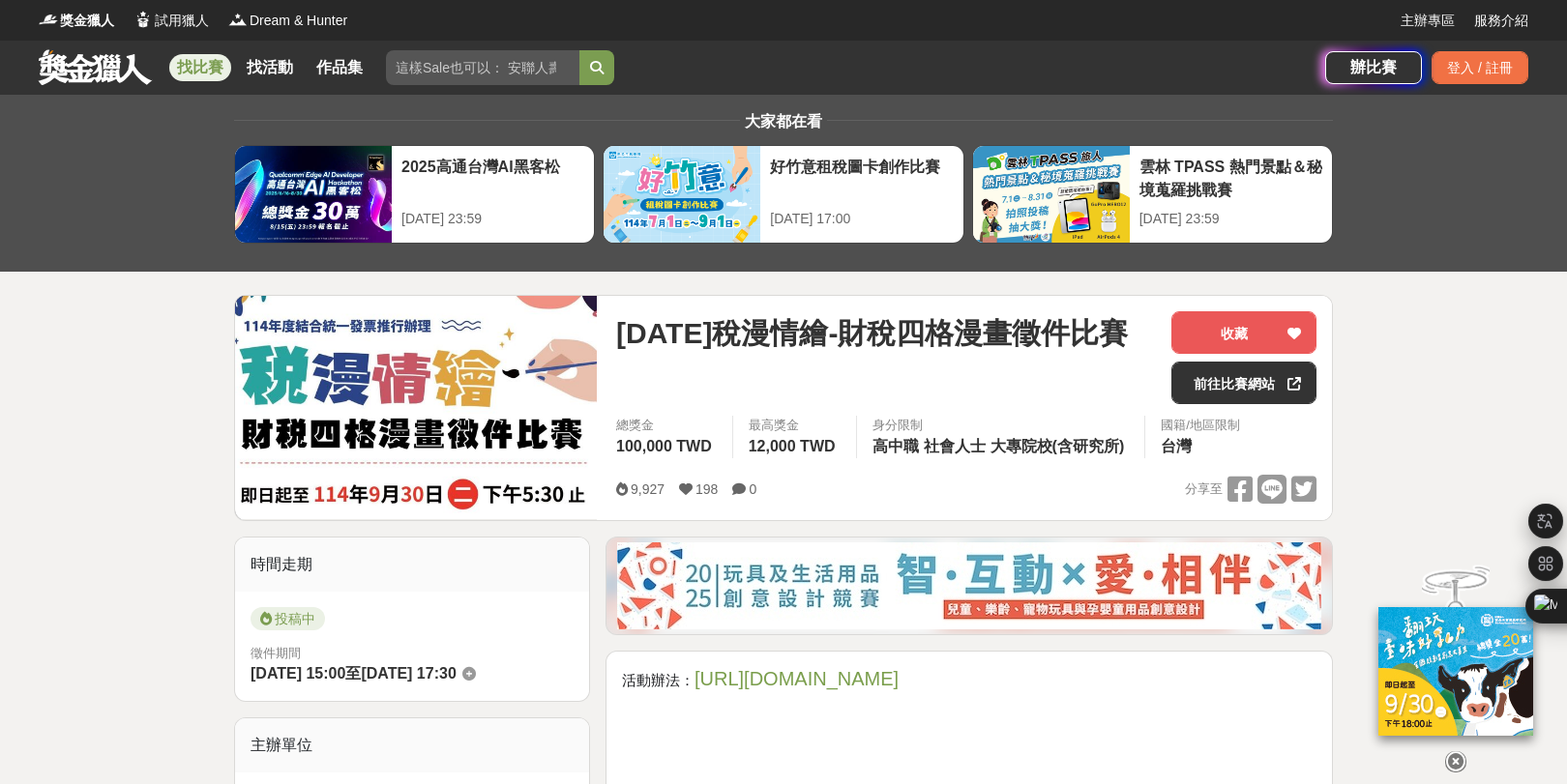
scroll to position [1, 0]
click at [202, 69] on link "找比賽" at bounding box center [200, 67] width 62 height 28
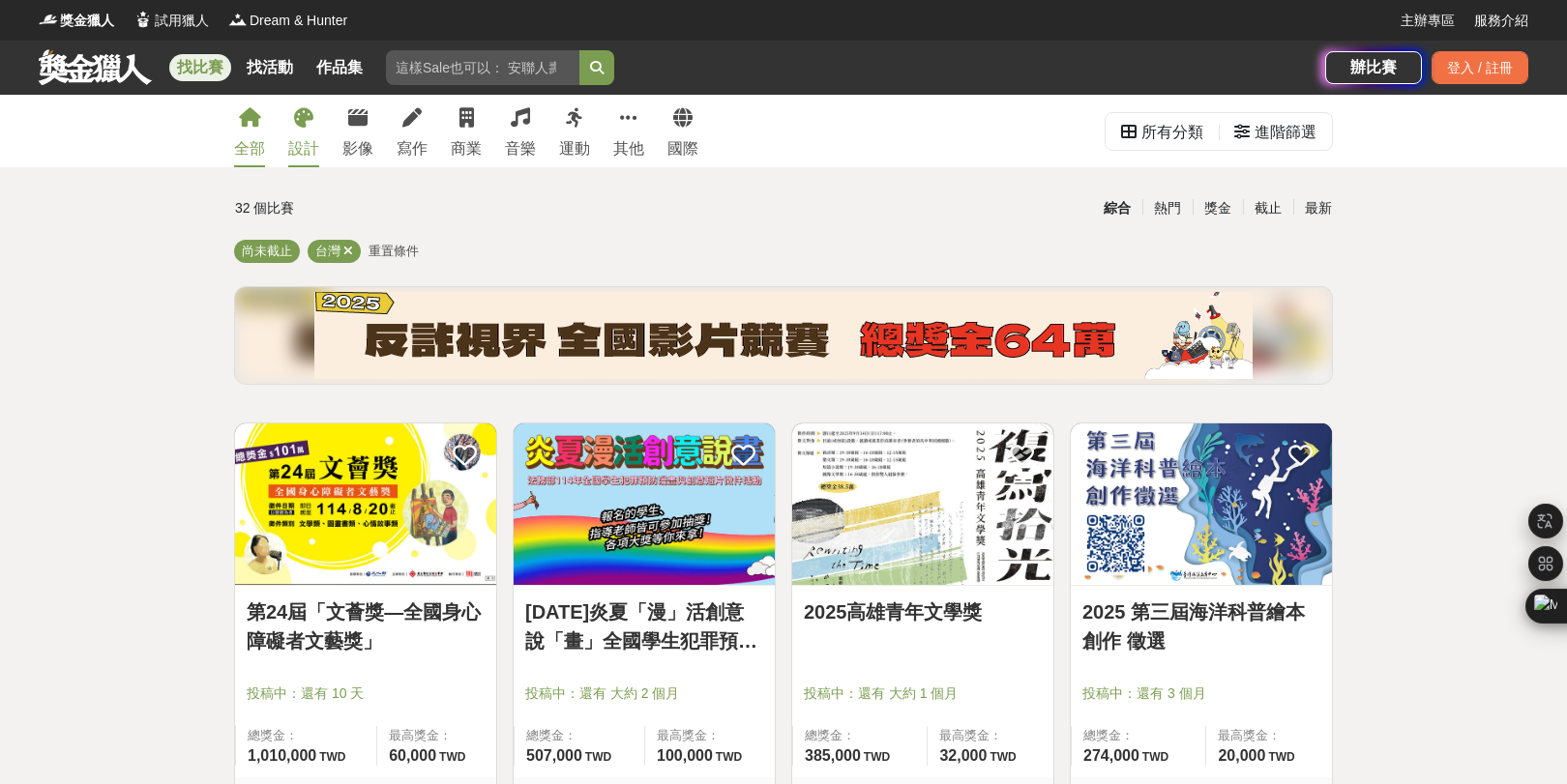
click at [315, 137] on link "設計" at bounding box center [303, 131] width 30 height 73
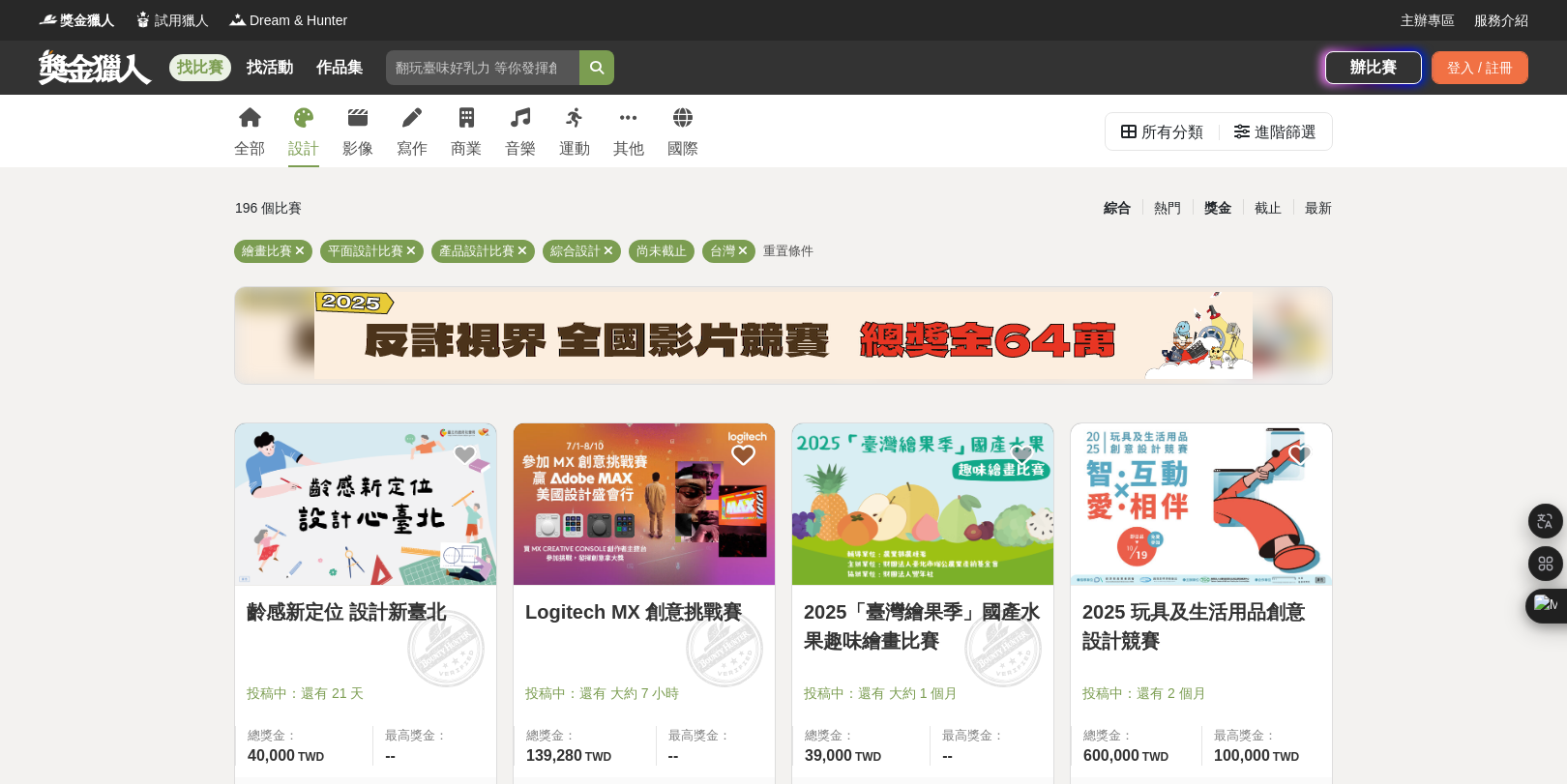
click at [1192, 215] on div "獎金" at bounding box center [1217, 208] width 50 height 33
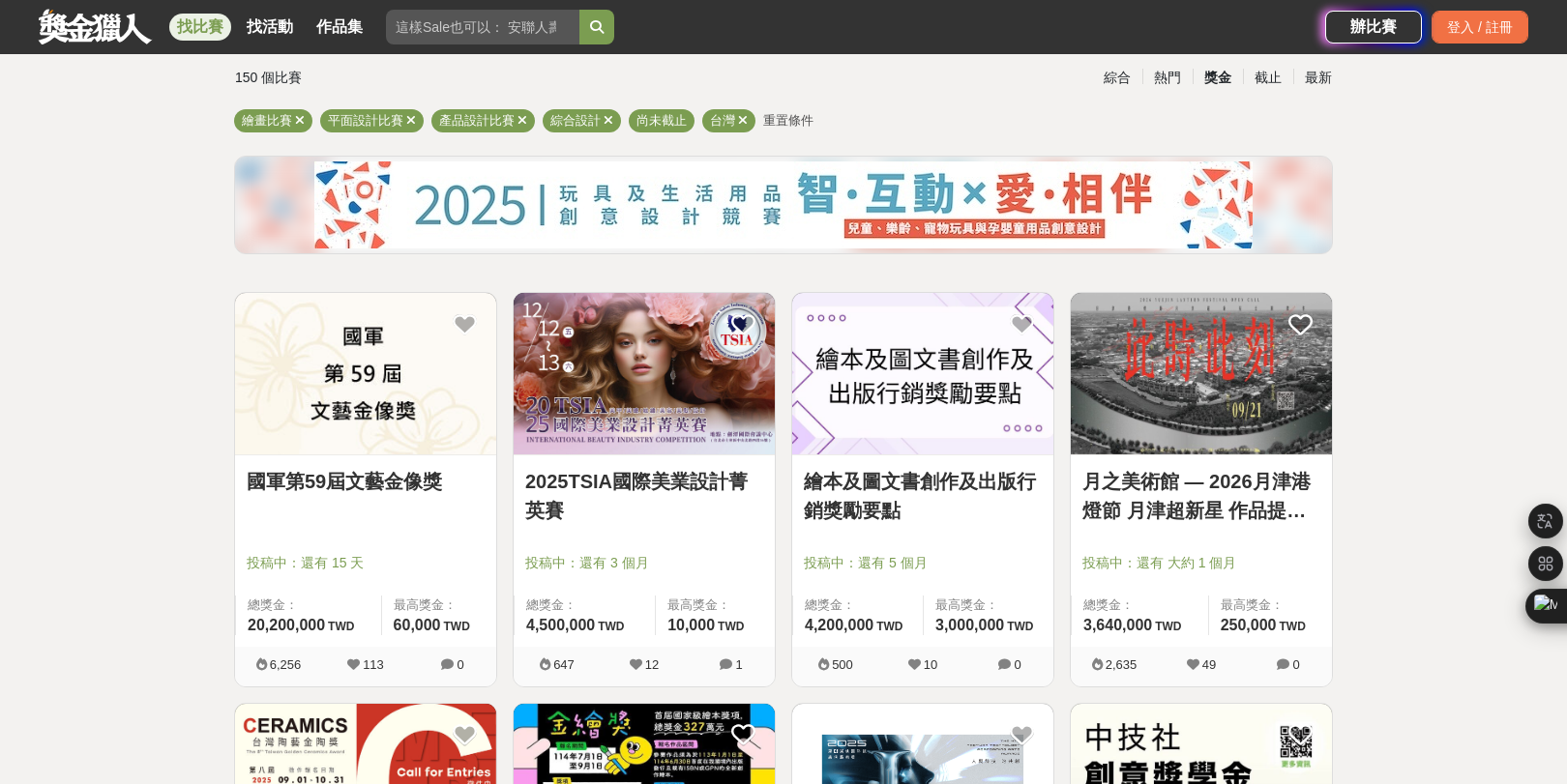
scroll to position [138, 0]
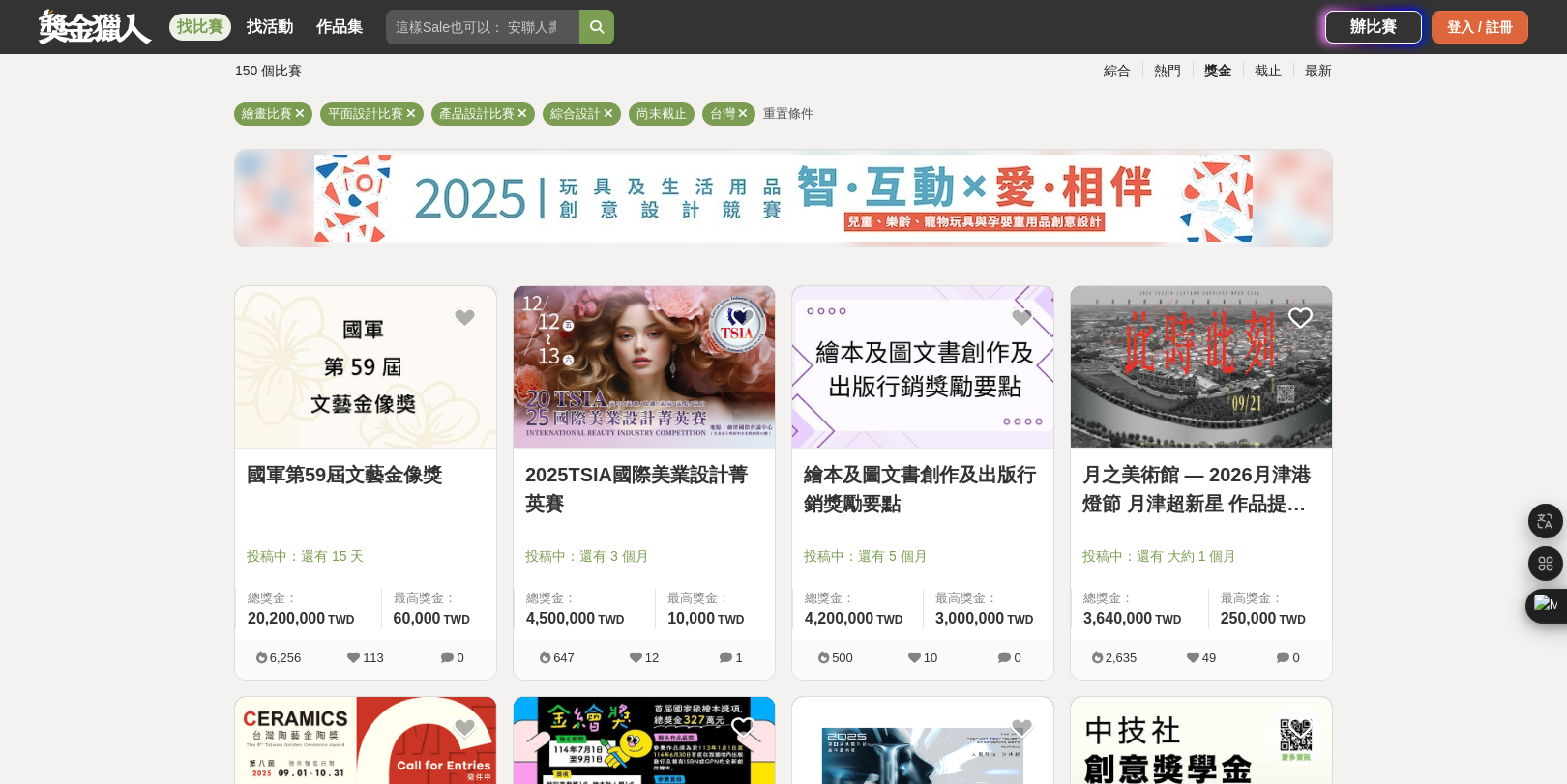
click at [1466, 23] on div "登入 / 註冊" at bounding box center [1480, 27] width 96 height 32
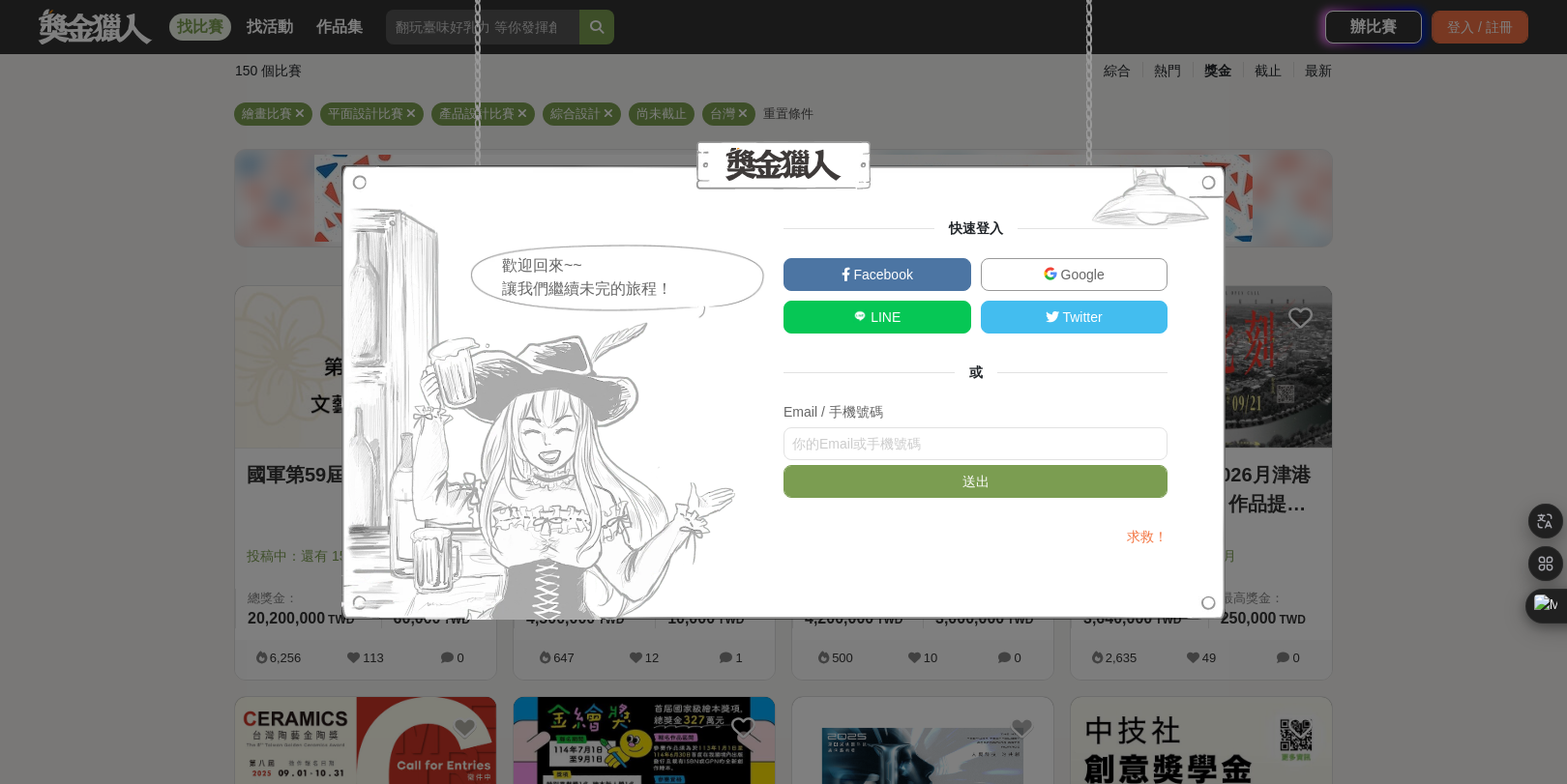
click at [913, 267] on span "Facebook" at bounding box center [882, 275] width 63 height 16
click at [1364, 280] on div "歡迎回來~~ 讓我們繼續未完的旅程！ 快速登入 Facebook Google LINE Twitter 或 Email / 手機號碼 送出 求救！" at bounding box center [784, 392] width 1567 height 784
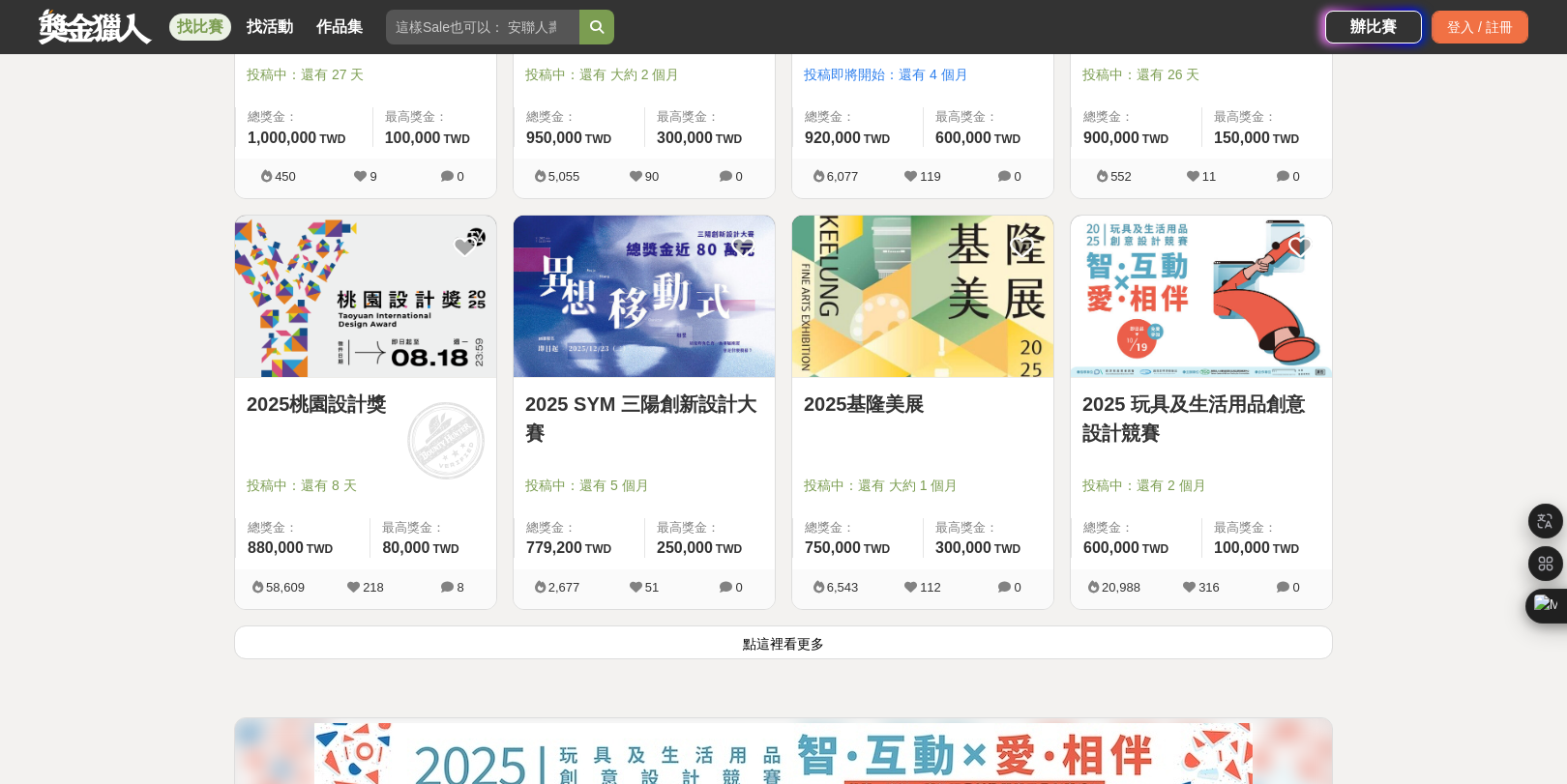
scroll to position [2258, 0]
